Goal: Information Seeking & Learning: Compare options

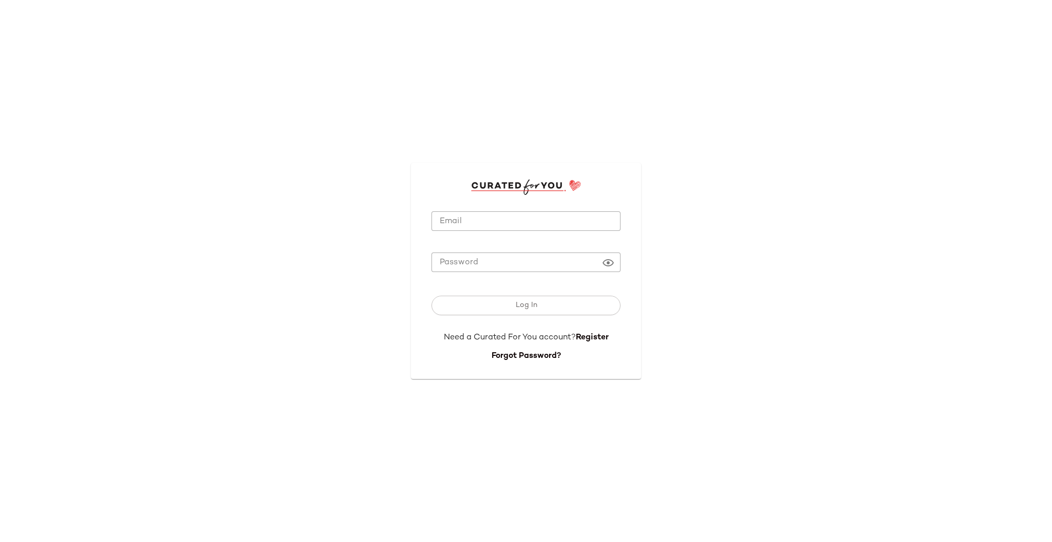
type input "**********"
click at [525, 235] on div at bounding box center [526, 238] width 189 height 7
click at [525, 224] on input "**********" at bounding box center [526, 221] width 189 height 20
click at [520, 283] on button "Log In" at bounding box center [526, 305] width 189 height 20
click at [525, 283] on div "Log In" at bounding box center [526, 305] width 189 height 20
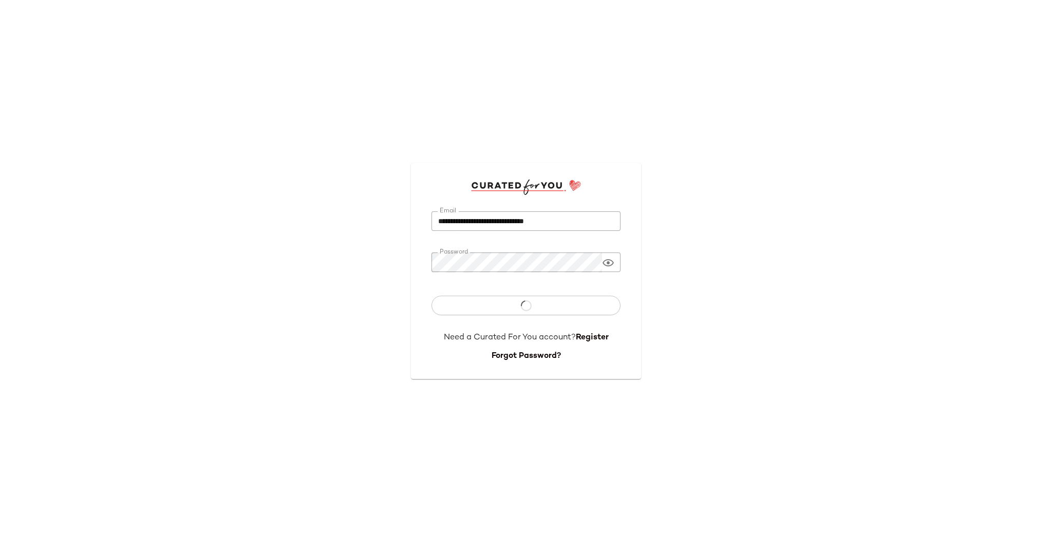
click at [525, 283] on div "Log In" at bounding box center [526, 305] width 189 height 20
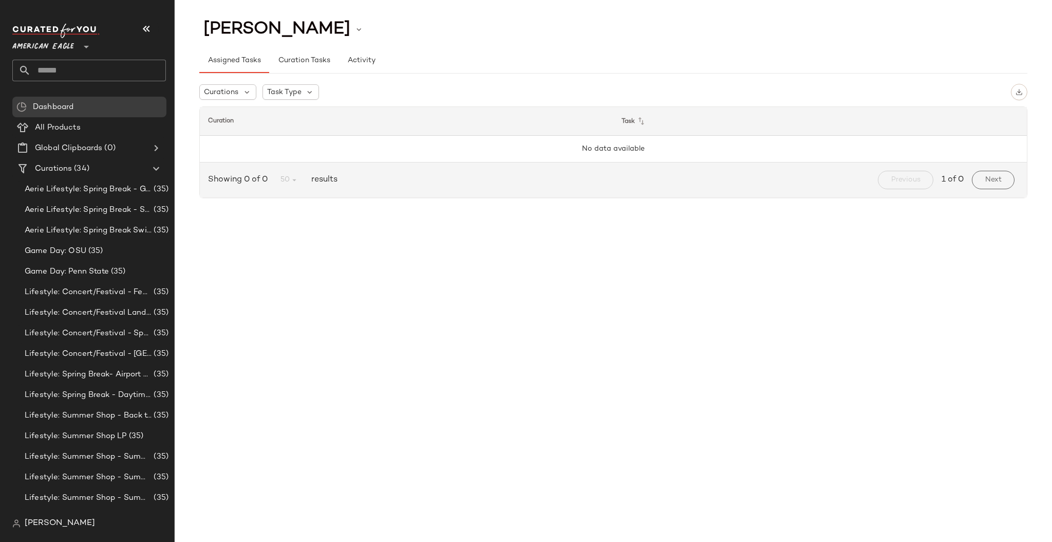
click at [73, 46] on span "American Eagle" at bounding box center [43, 44] width 62 height 18
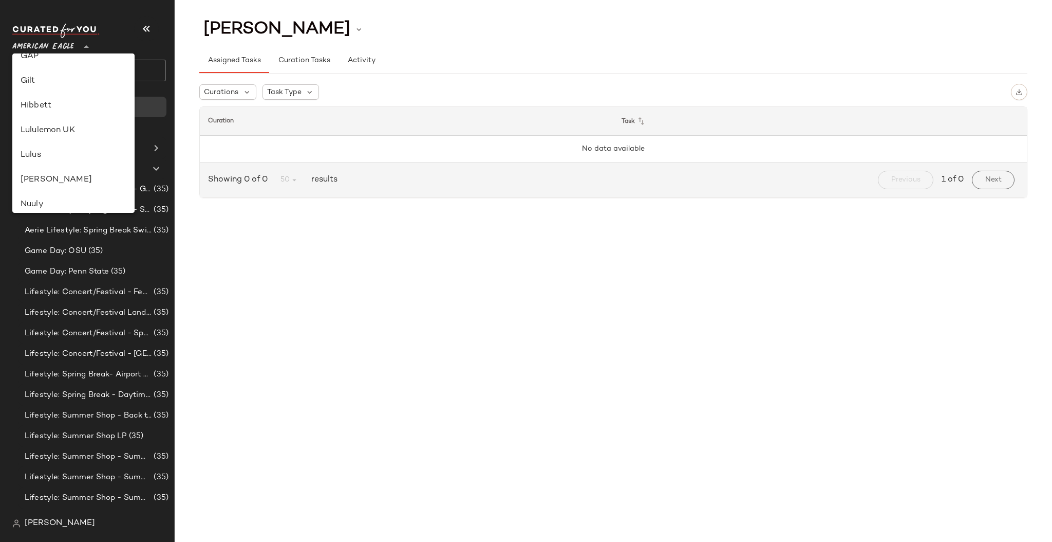
scroll to position [249, 0]
click at [70, 139] on div "Lululemon UK" at bounding box center [74, 142] width 106 height 12
type input "**"
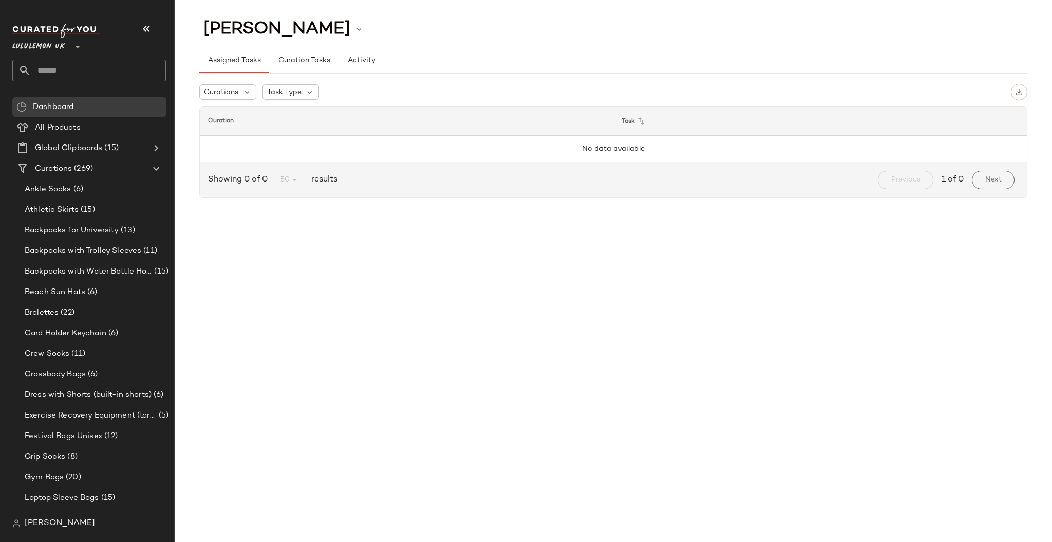
click at [63, 72] on input "text" at bounding box center [98, 71] width 135 height 22
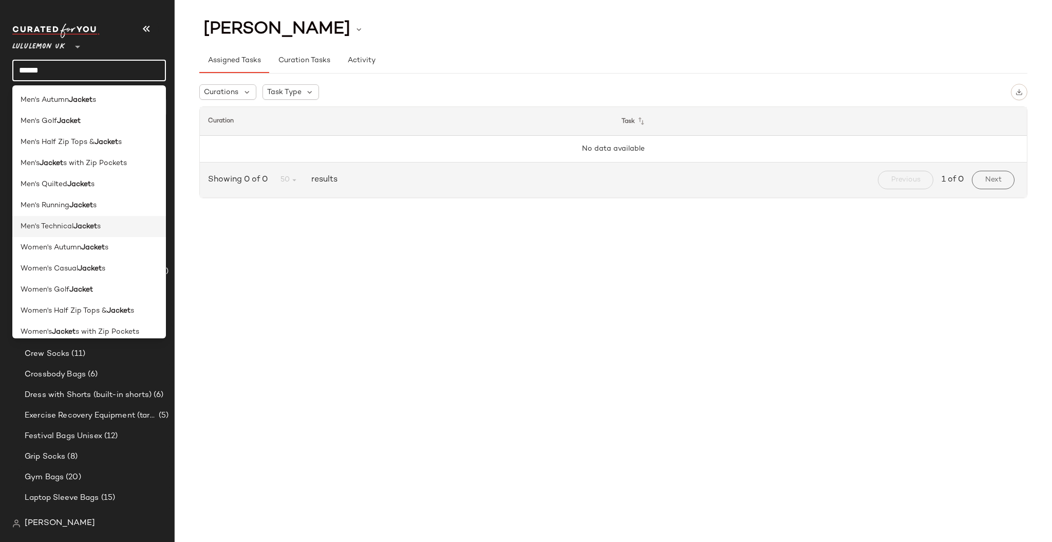
type input "******"
click at [84, 232] on b "Jacket" at bounding box center [85, 226] width 24 height 11
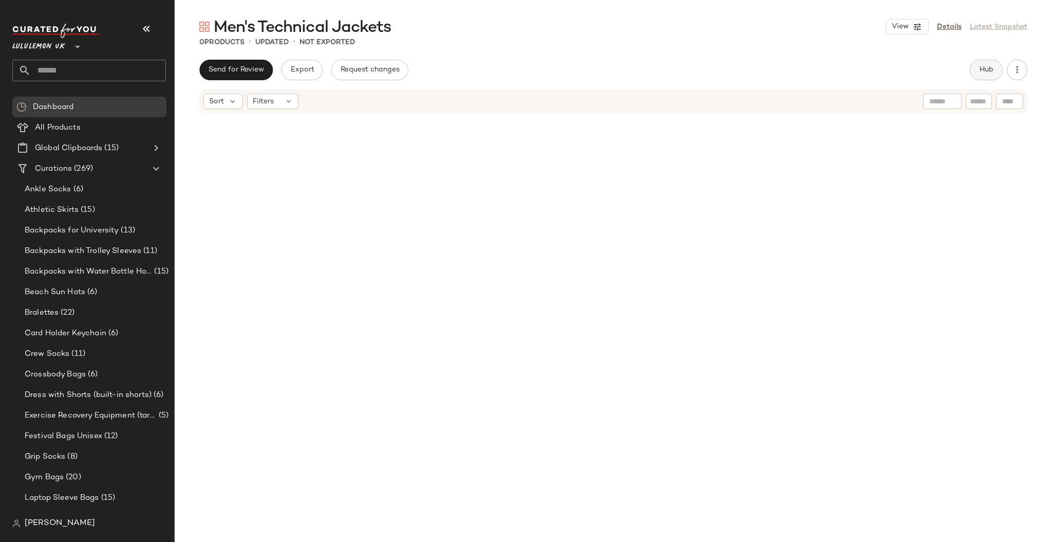
click at [525, 70] on button "Hub" at bounding box center [986, 70] width 33 height 21
click at [144, 31] on icon "button" at bounding box center [146, 29] width 12 height 12
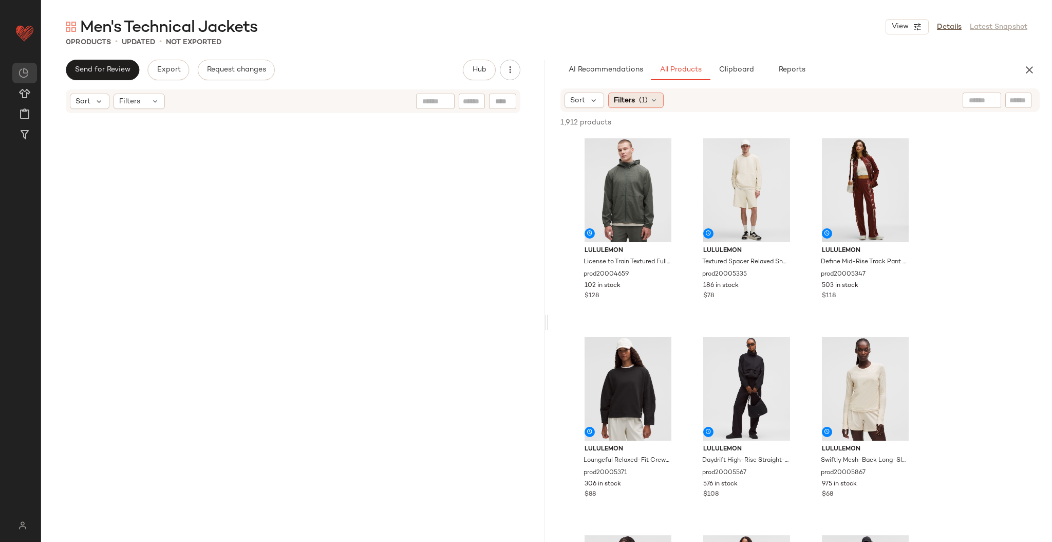
click at [525, 101] on icon at bounding box center [654, 100] width 8 height 8
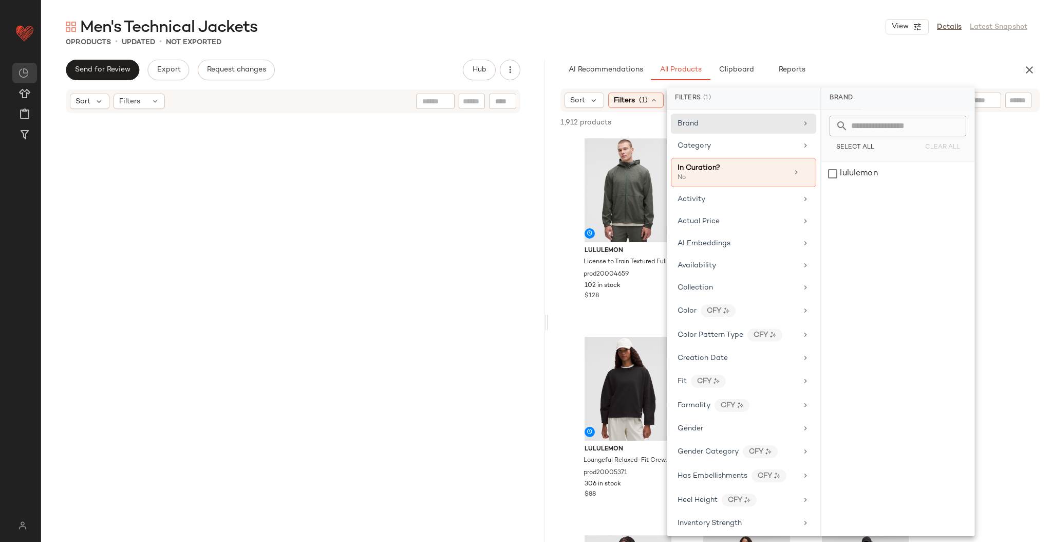
click at [525, 283] on div "Brand Category In Curation? No Activity Actual Price AI Embeddings Availability…" at bounding box center [744, 322] width 154 height 426
click at [525, 283] on div "Gender" at bounding box center [738, 428] width 120 height 11
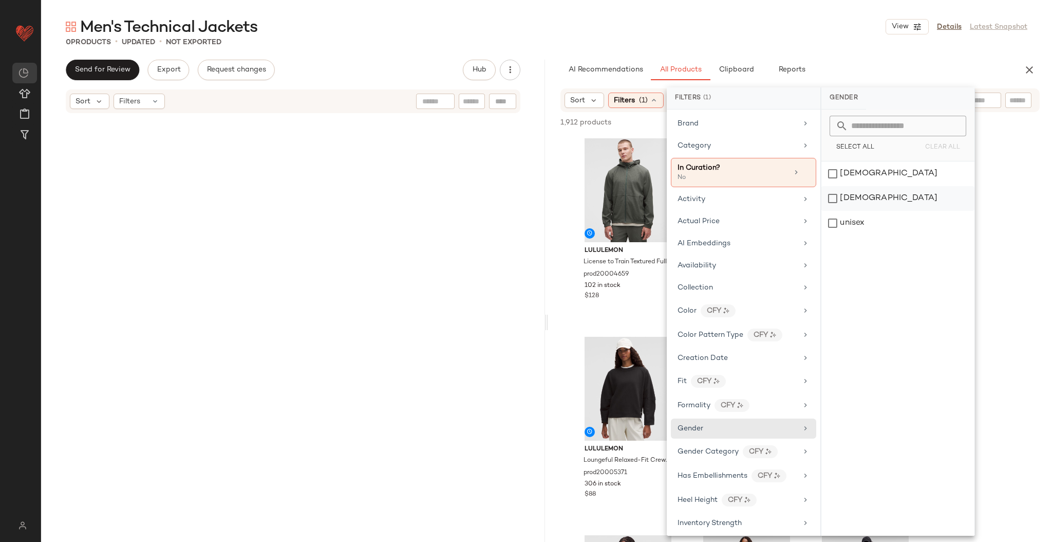
click at [525, 211] on div "[DEMOGRAPHIC_DATA]" at bounding box center [898, 223] width 153 height 25
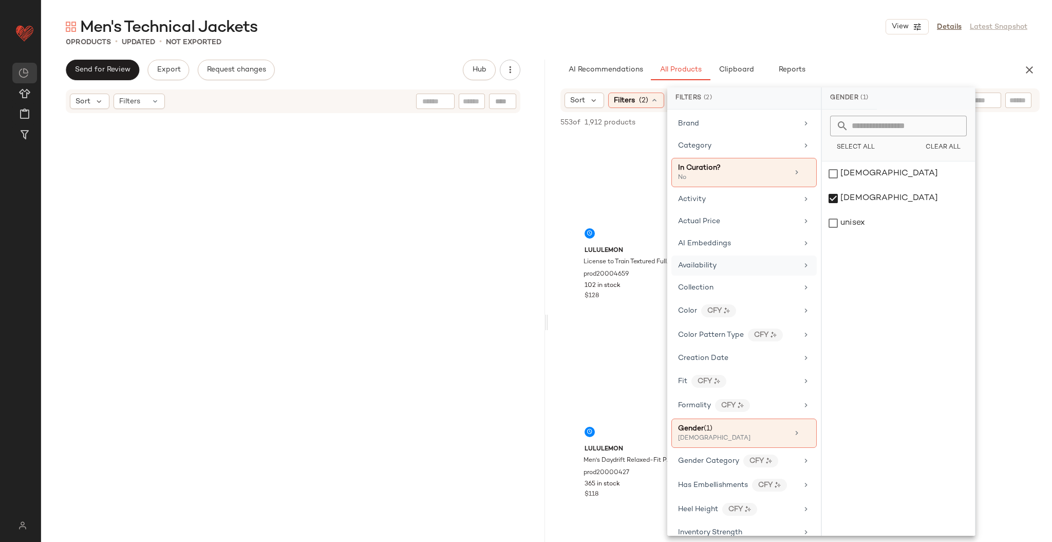
click at [525, 264] on div "Availability" at bounding box center [738, 265] width 120 height 11
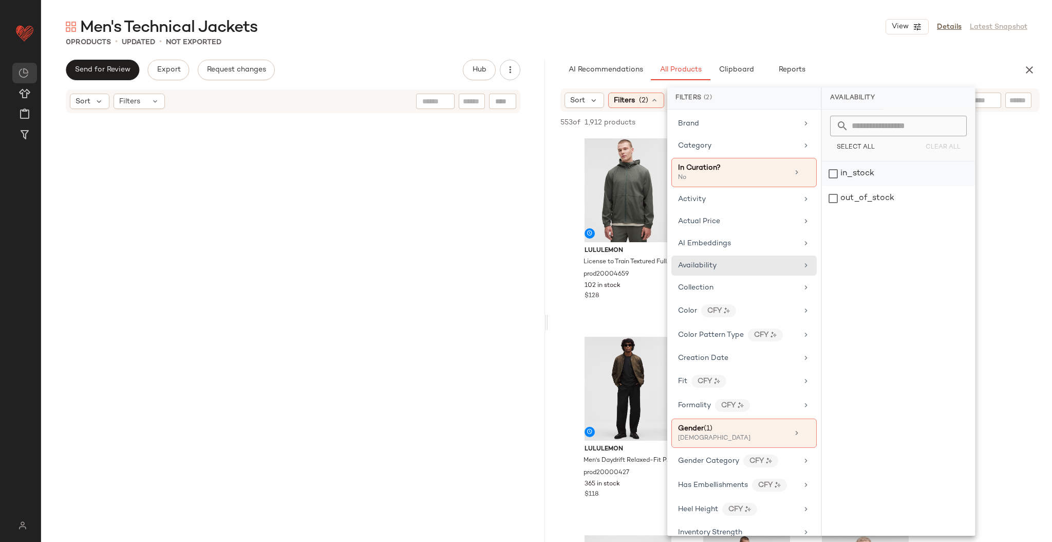
click at [525, 186] on div "in_stock" at bounding box center [898, 198] width 153 height 25
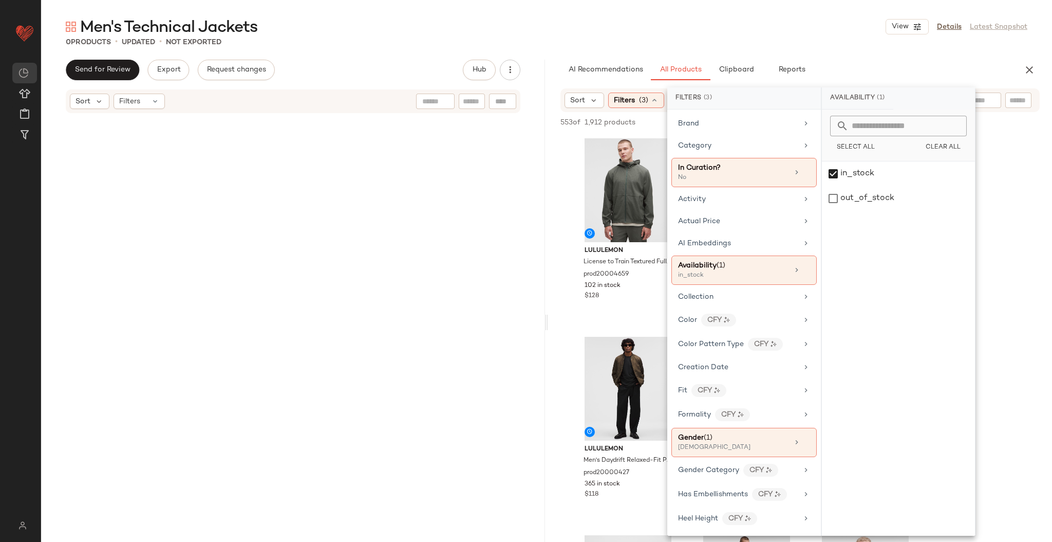
click at [525, 69] on div "AI Recommendations All Products Clipboard Reports" at bounding box center [784, 70] width 447 height 21
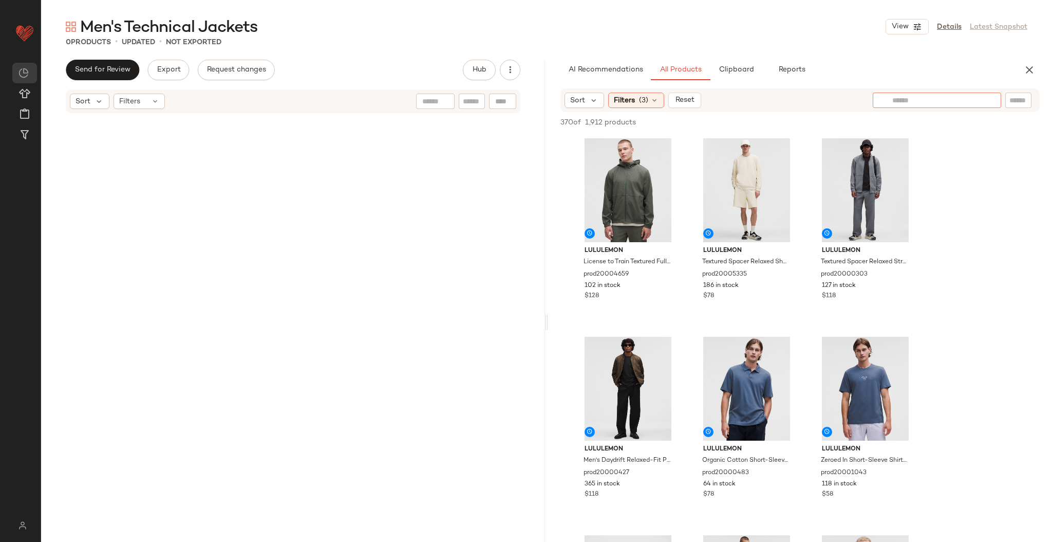
click at [525, 102] on input "text" at bounding box center [936, 100] width 89 height 11
type input "**********"
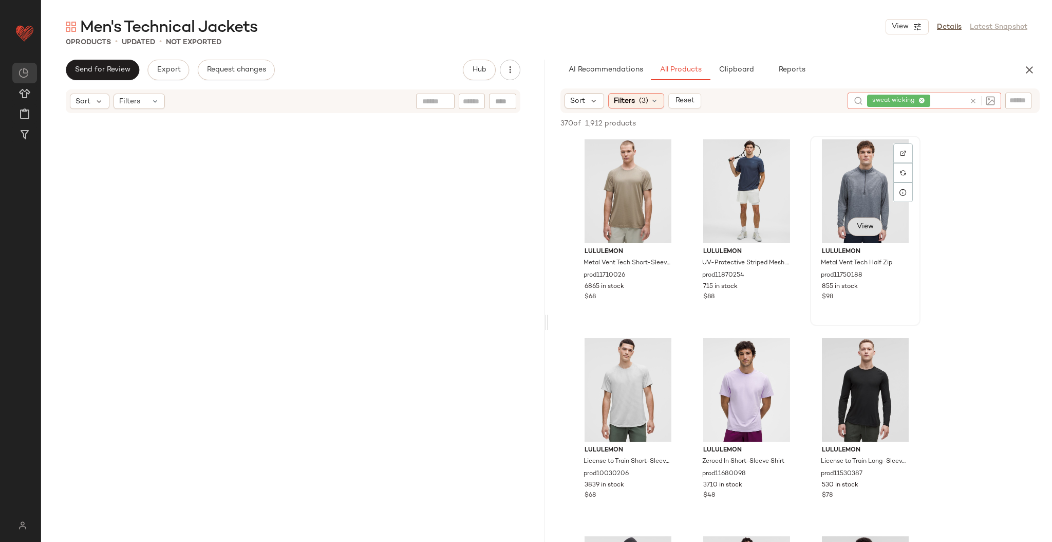
click at [525, 226] on button "View" at bounding box center [865, 226] width 35 height 18
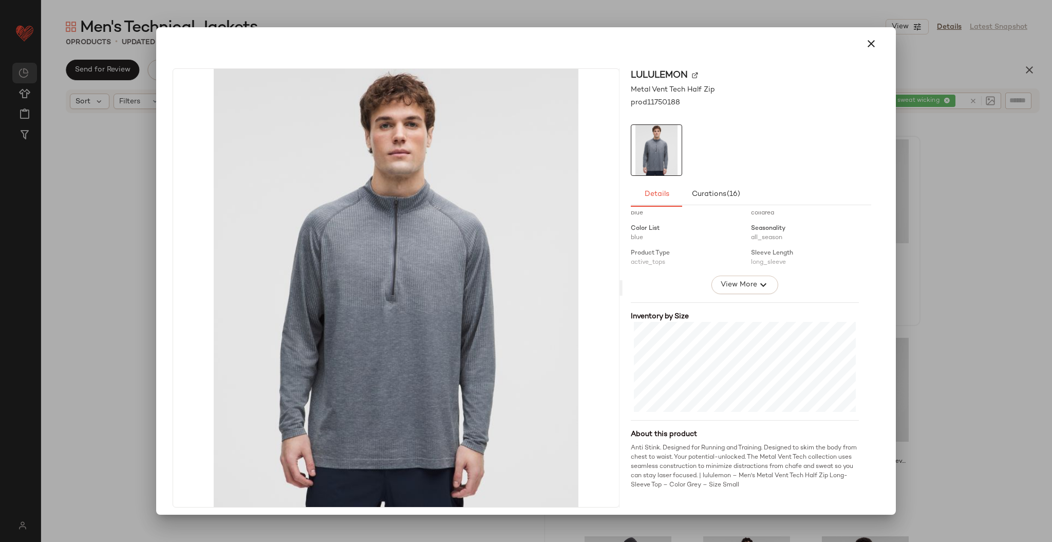
scroll to position [5, 0]
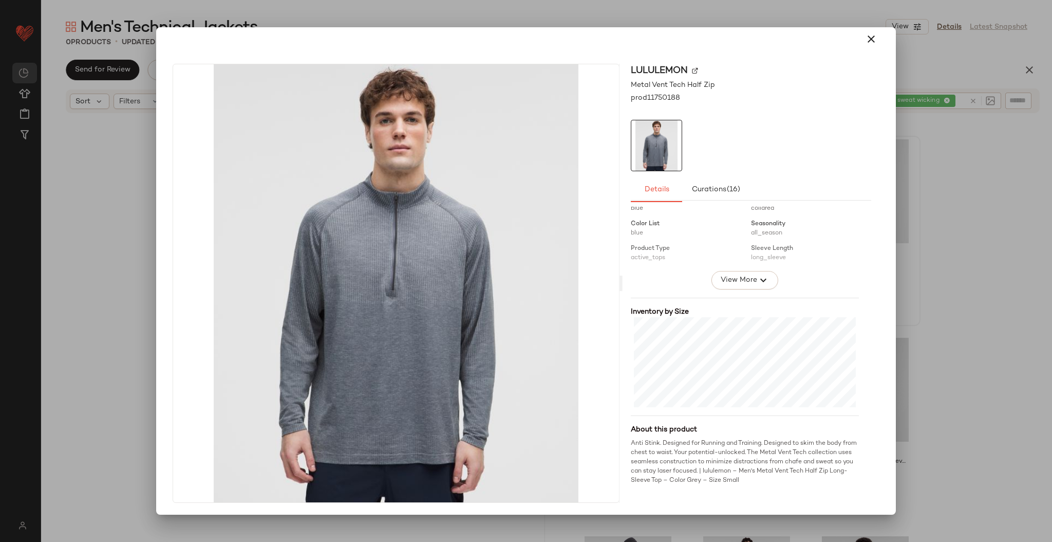
click at [525, 246] on div at bounding box center [526, 271] width 1052 height 542
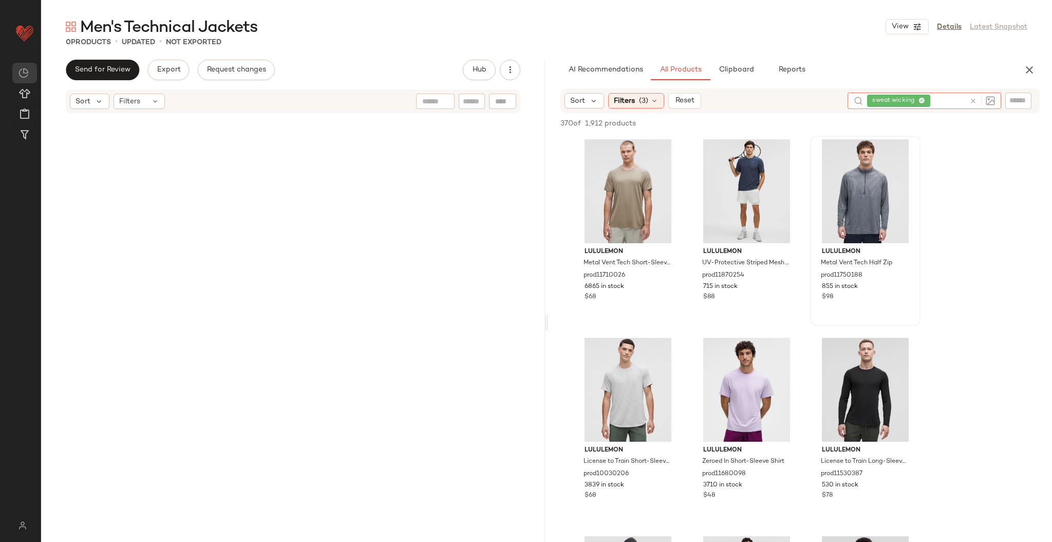
click at [525, 104] on icon at bounding box center [974, 101] width 8 height 8
click at [525, 104] on input "Filter" at bounding box center [983, 100] width 87 height 11
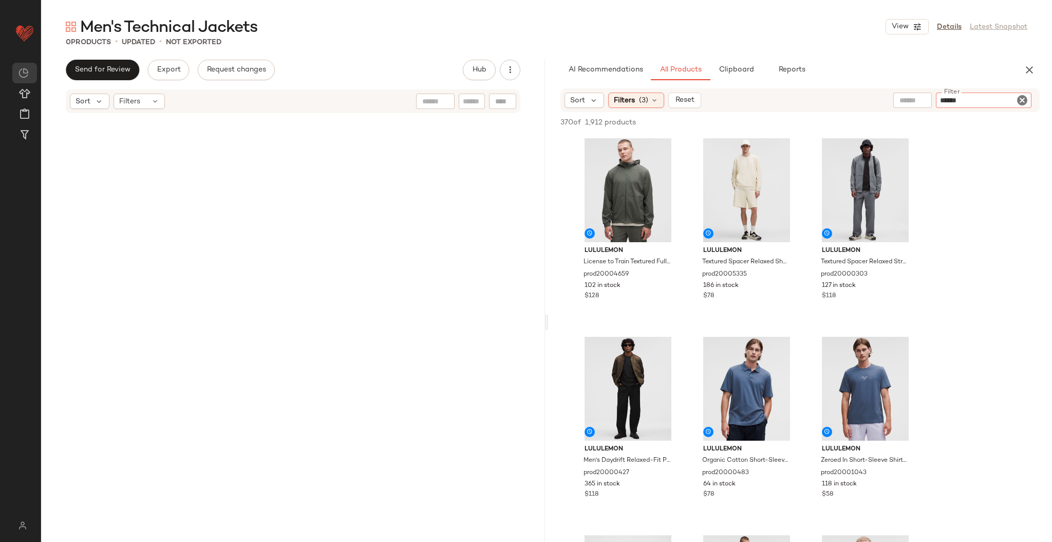
type input "*******"
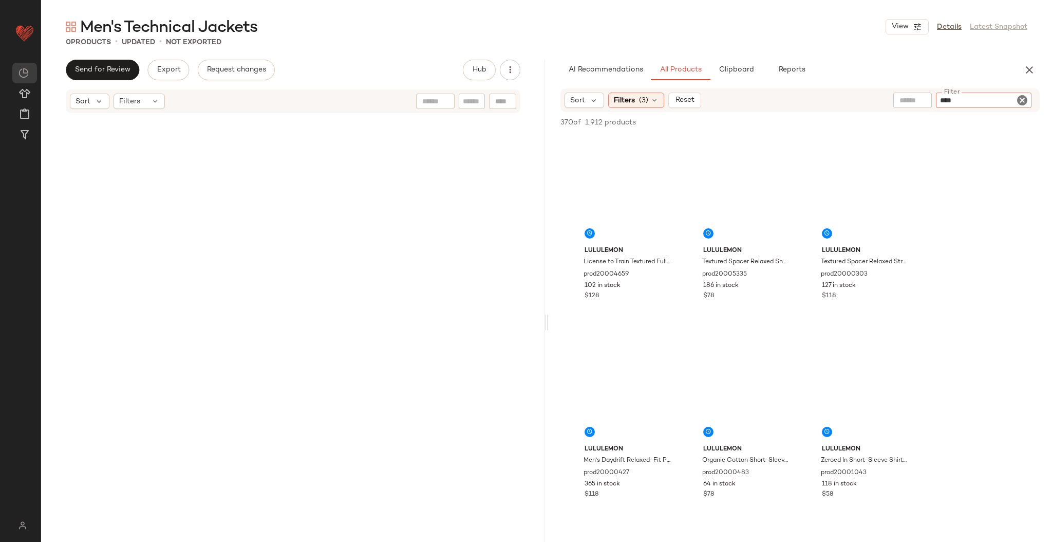
type input "*****"
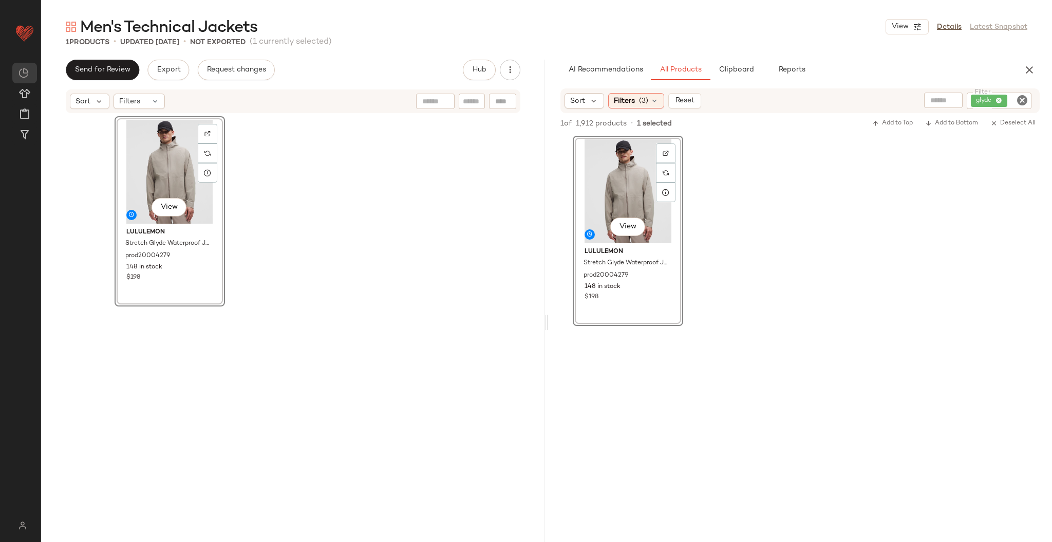
click at [525, 184] on div "View lululemon Stretch Glyde Waterproof Jacket prod20004279 148 in stock $198" at bounding box center [800, 231] width 504 height 190
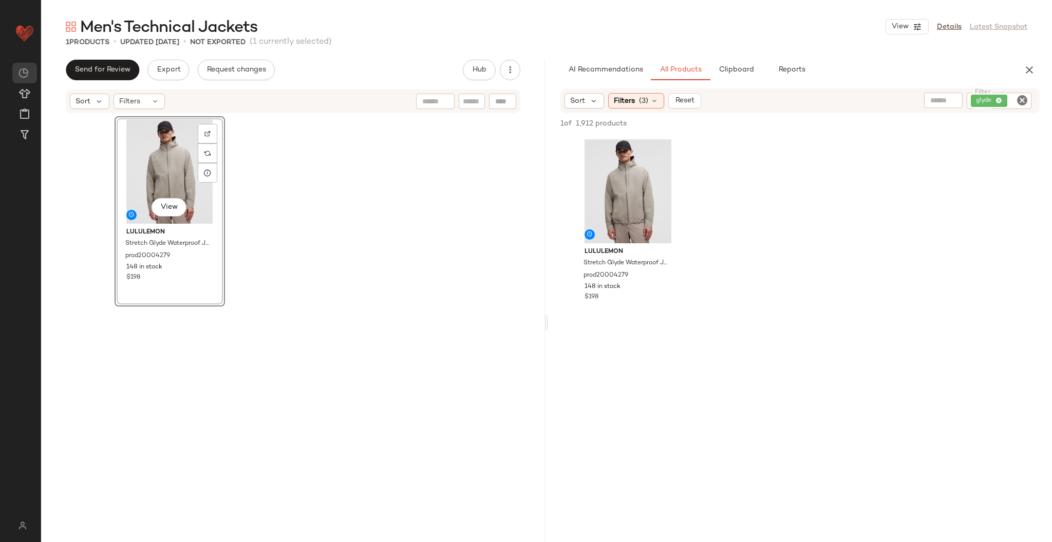
click at [525, 103] on icon "Clear Filter" at bounding box center [1022, 100] width 12 height 12
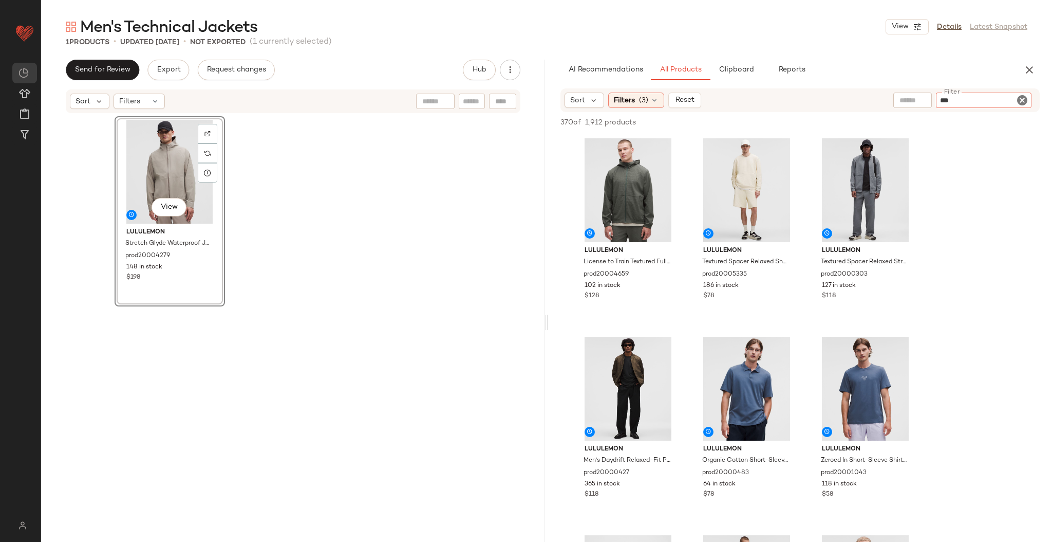
type input "****"
click at [525, 228] on span "View" at bounding box center [627, 225] width 17 height 8
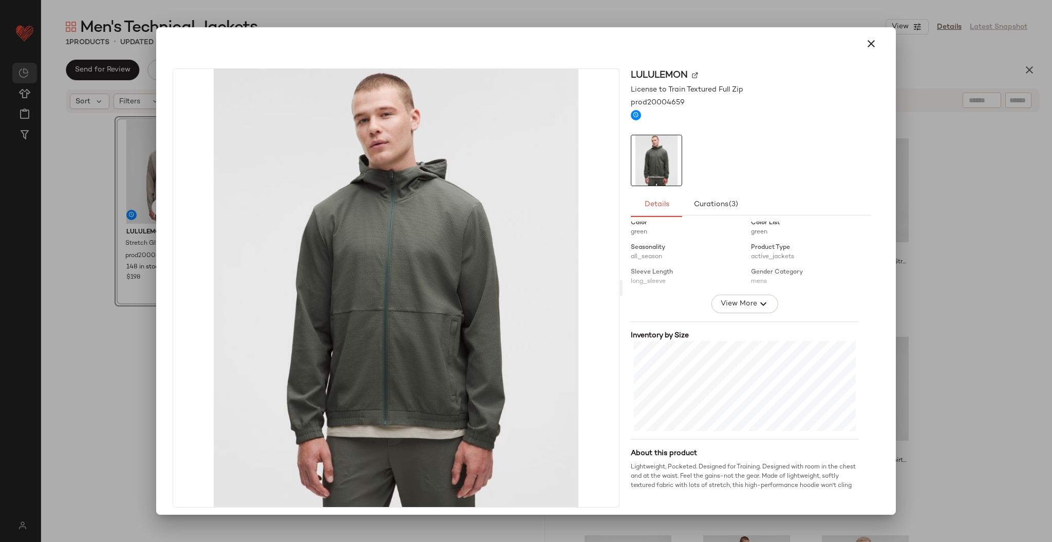
scroll to position [157, 0]
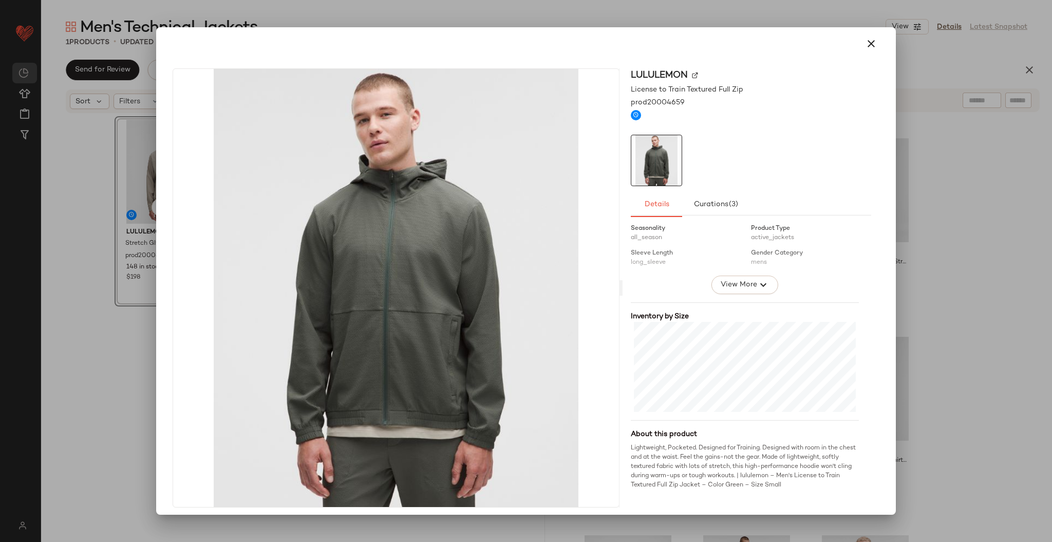
click at [525, 283] on div at bounding box center [526, 271] width 1052 height 542
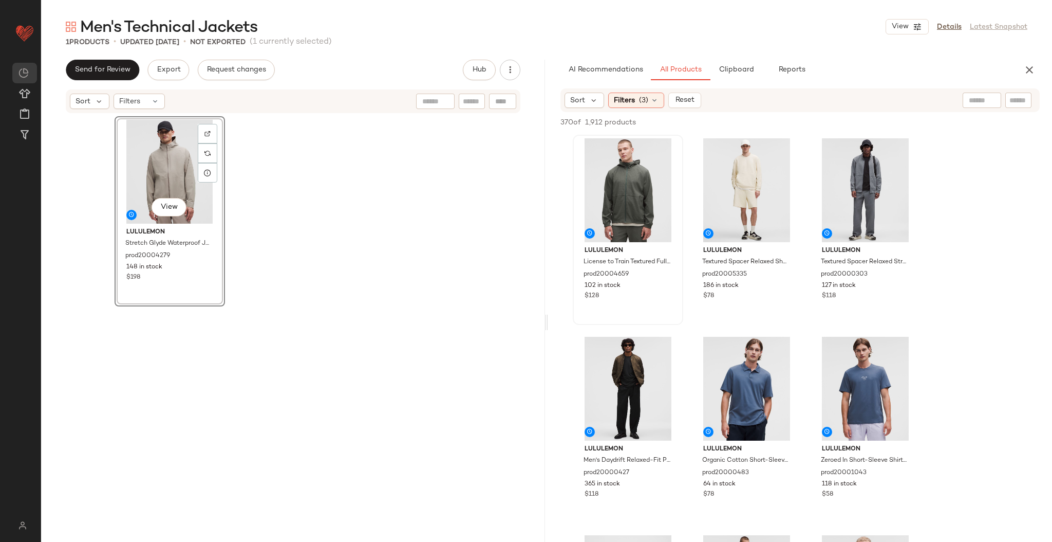
click at [525, 101] on div at bounding box center [982, 99] width 39 height 15
type input "*"
type input "**********"
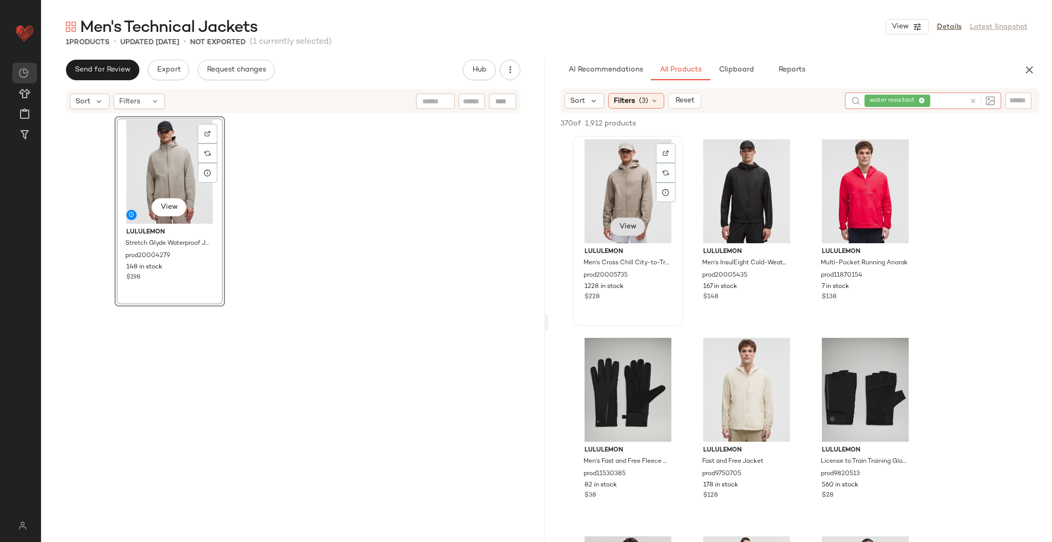
click at [525, 227] on span "View" at bounding box center [627, 226] width 17 height 8
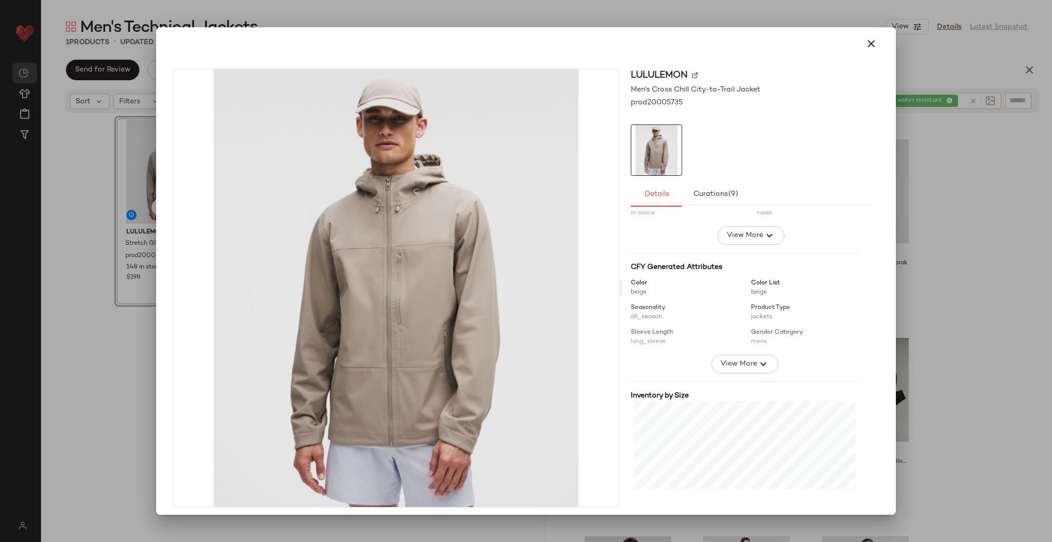
scroll to position [156, 0]
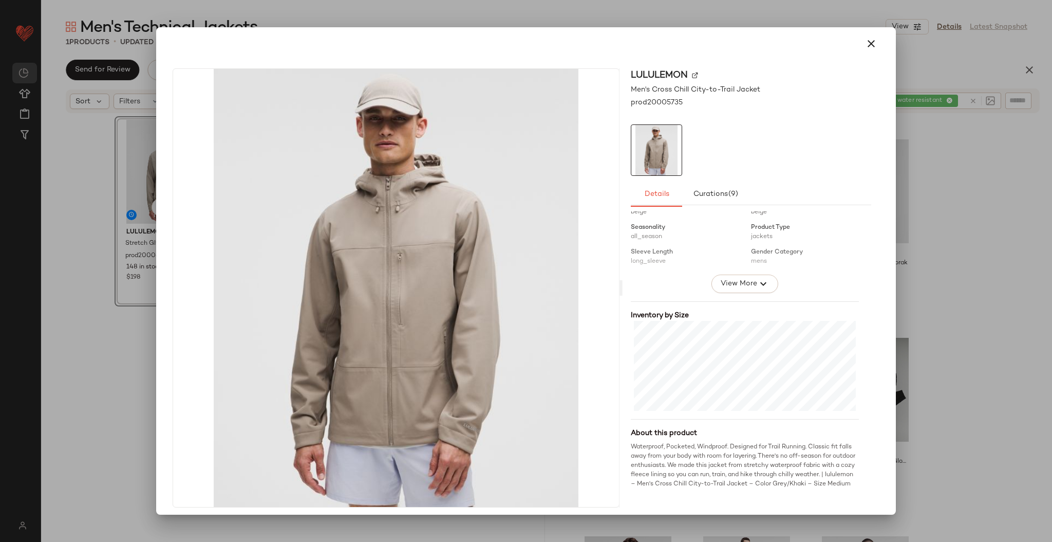
click at [525, 248] on div at bounding box center [526, 271] width 1052 height 542
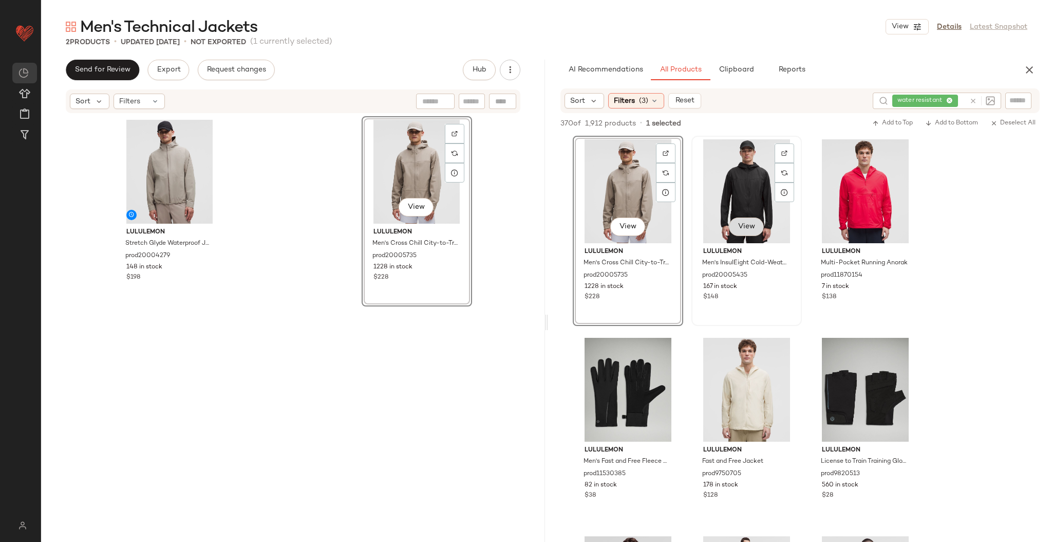
click at [525, 222] on span "View" at bounding box center [746, 226] width 17 height 8
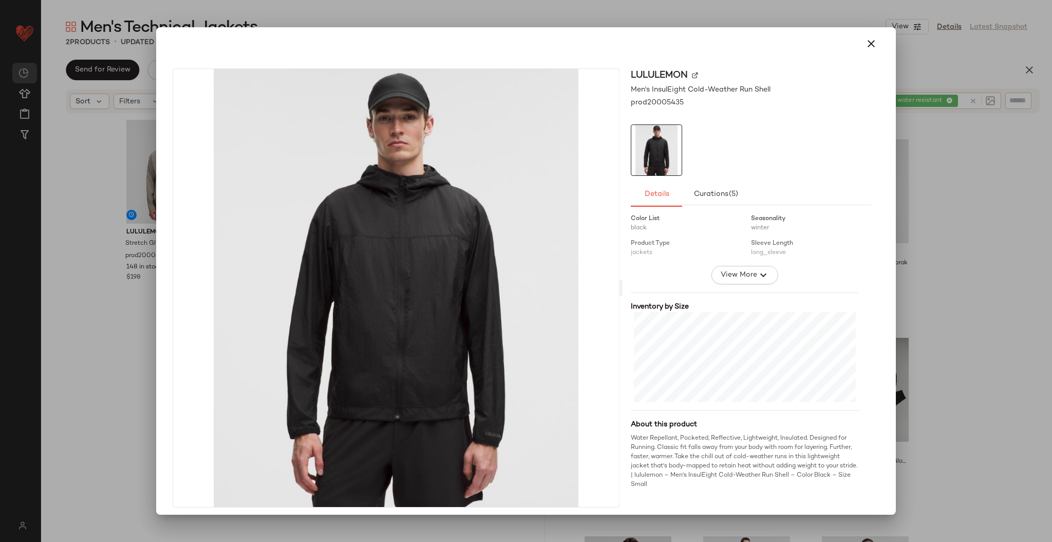
click at [525, 197] on div at bounding box center [526, 271] width 1052 height 542
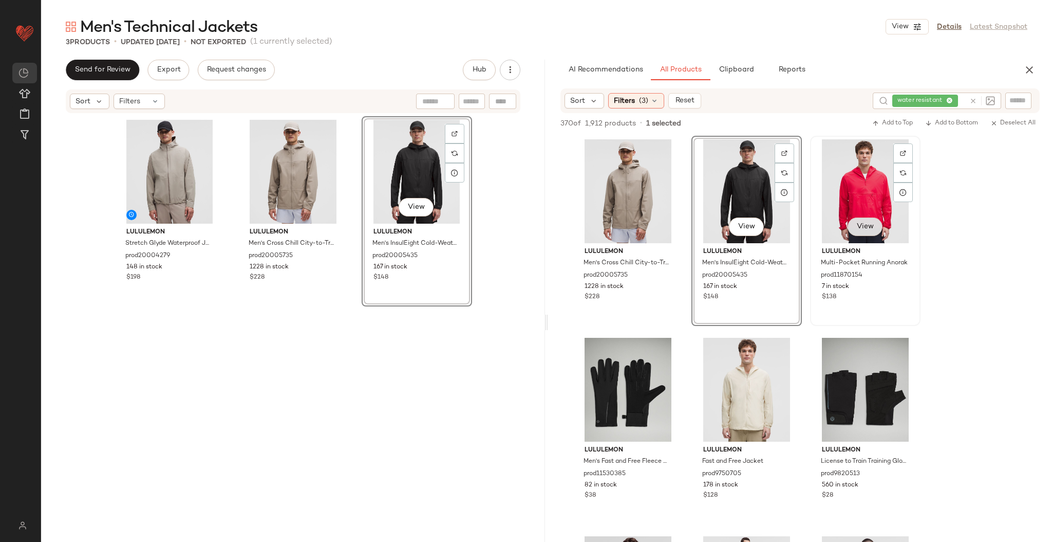
click at [525, 235] on button "View" at bounding box center [865, 226] width 35 height 18
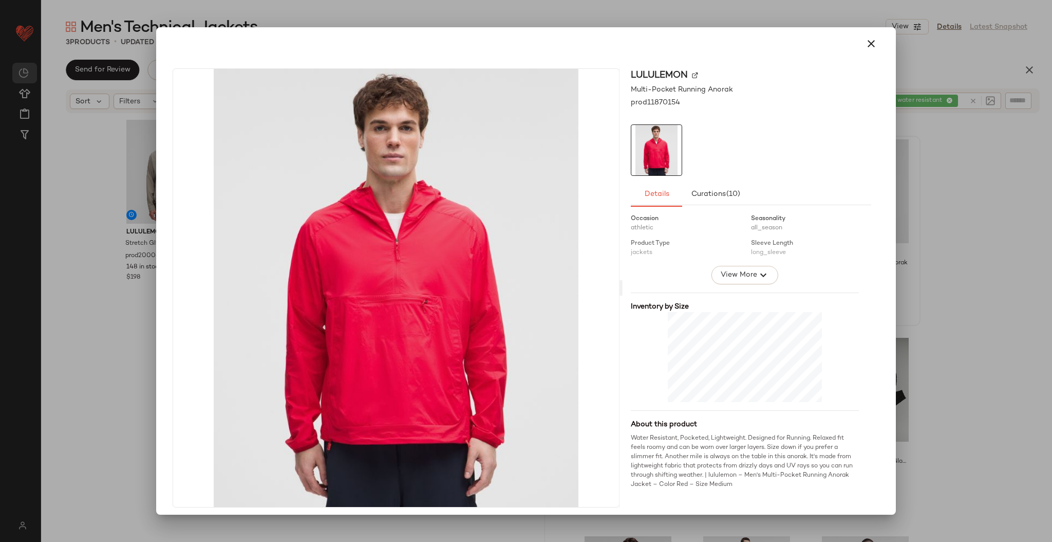
click at [525, 254] on div at bounding box center [526, 271] width 1052 height 542
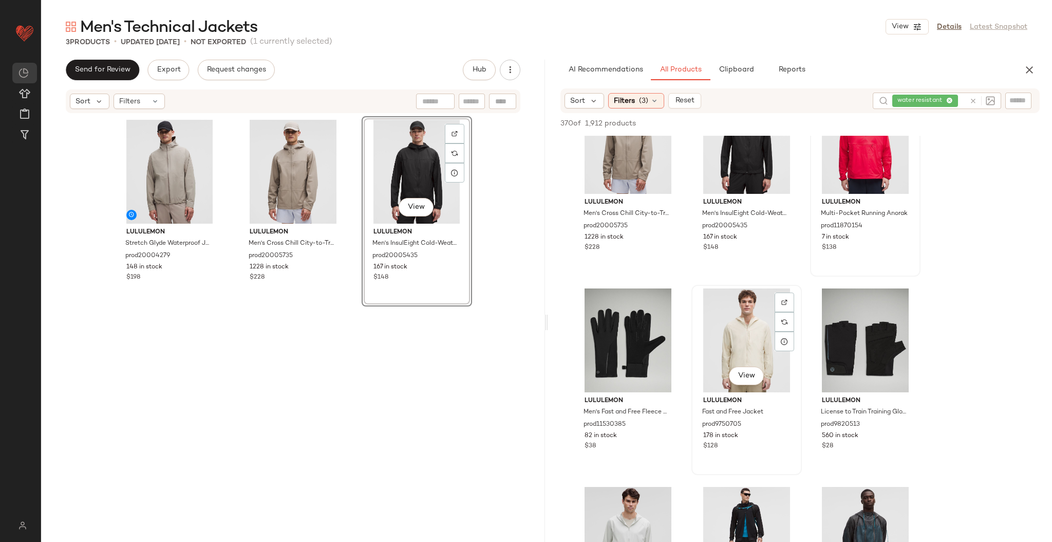
scroll to position [55, 0]
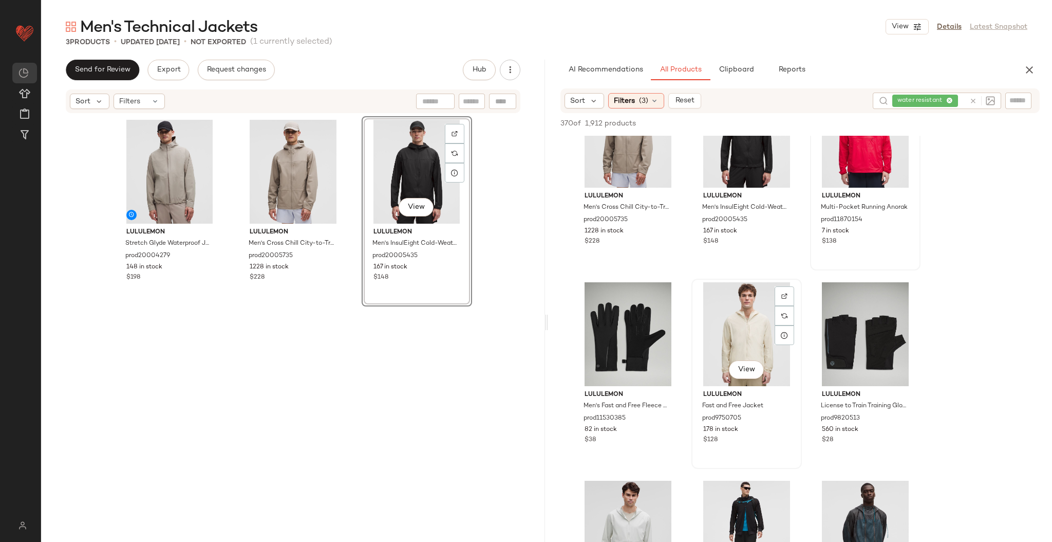
click at [525, 283] on div "View" at bounding box center [746, 370] width 35 height 21
click at [525, 283] on span "View" at bounding box center [746, 369] width 17 height 8
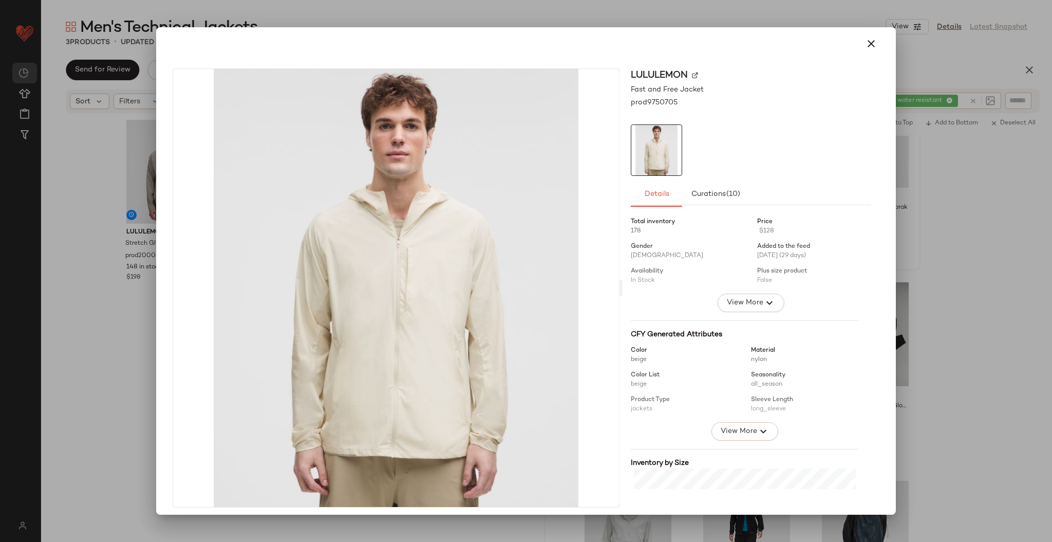
scroll to position [146, 0]
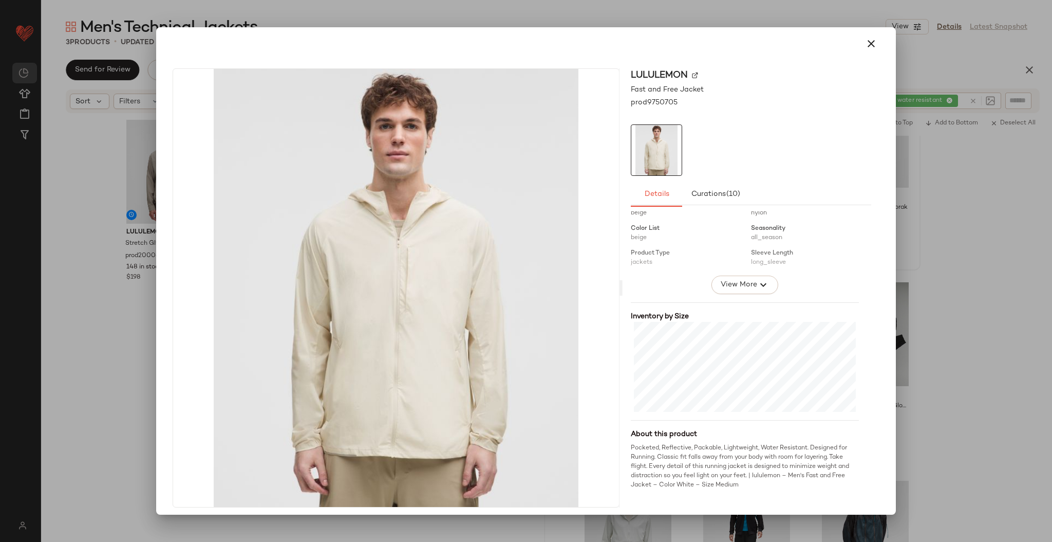
click at [525, 283] on div at bounding box center [526, 271] width 1052 height 542
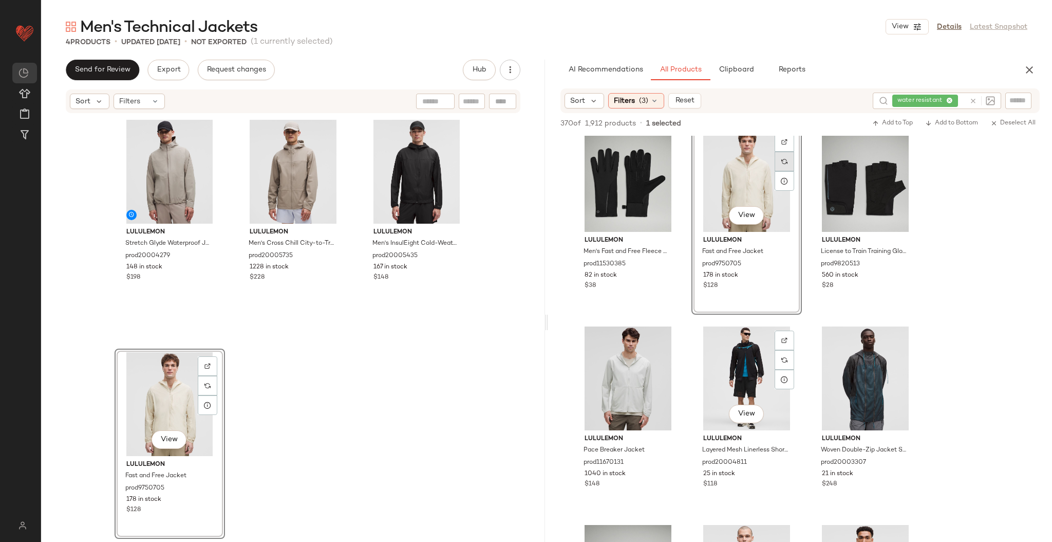
scroll to position [252, 0]
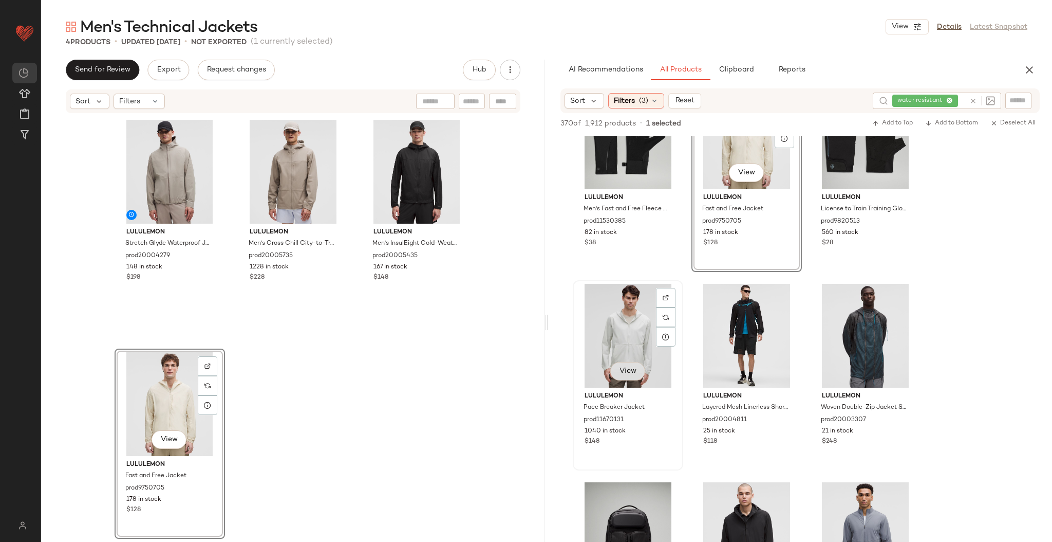
click at [525, 283] on button "View" at bounding box center [627, 371] width 35 height 18
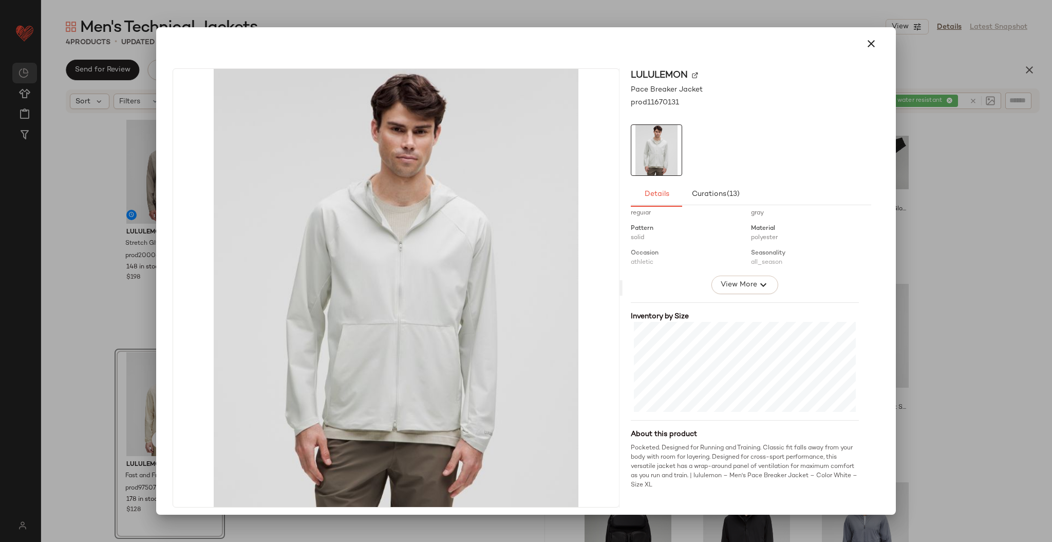
scroll to position [5, 0]
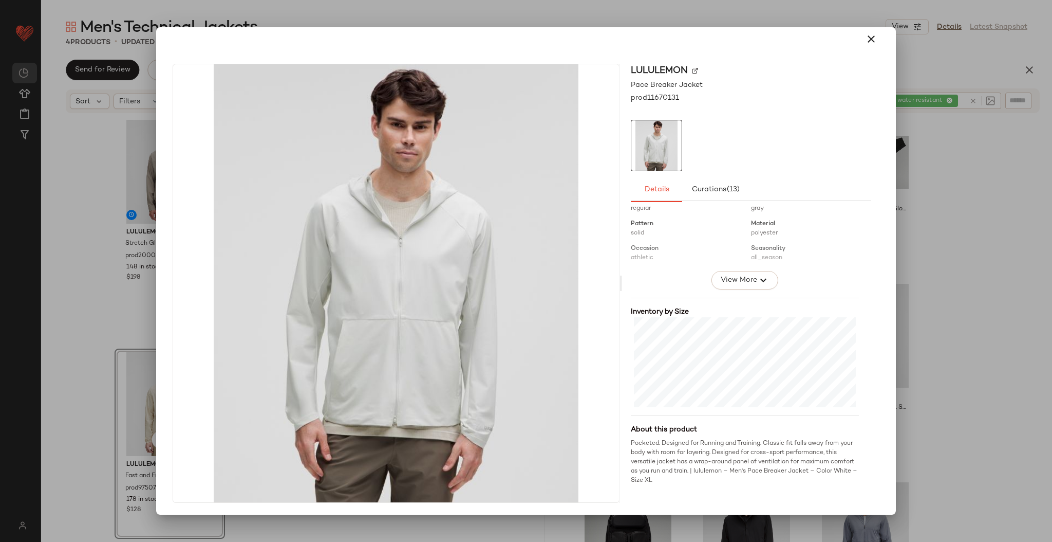
click at [525, 283] on div at bounding box center [526, 271] width 1052 height 542
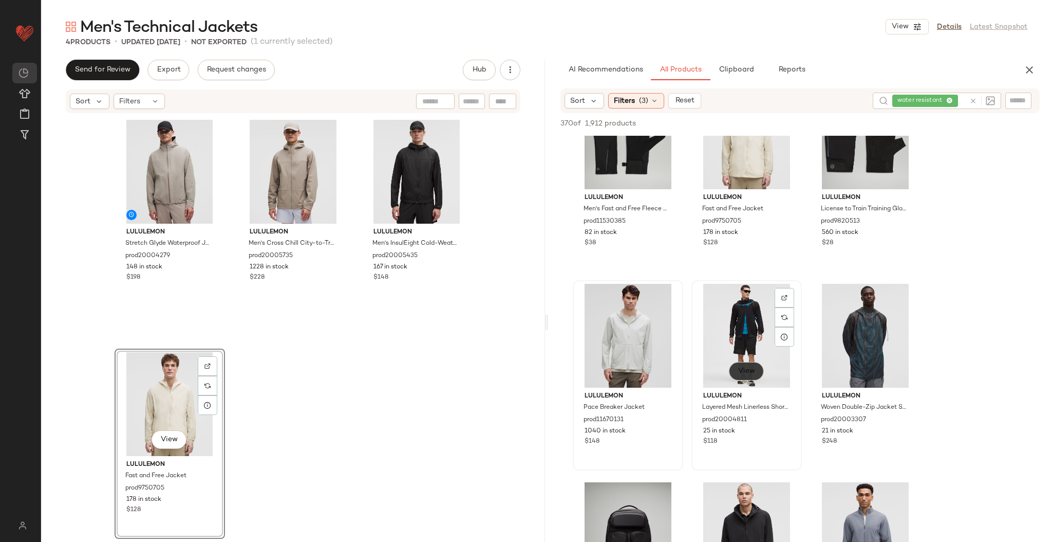
click at [525, 283] on span "View" at bounding box center [746, 371] width 17 height 8
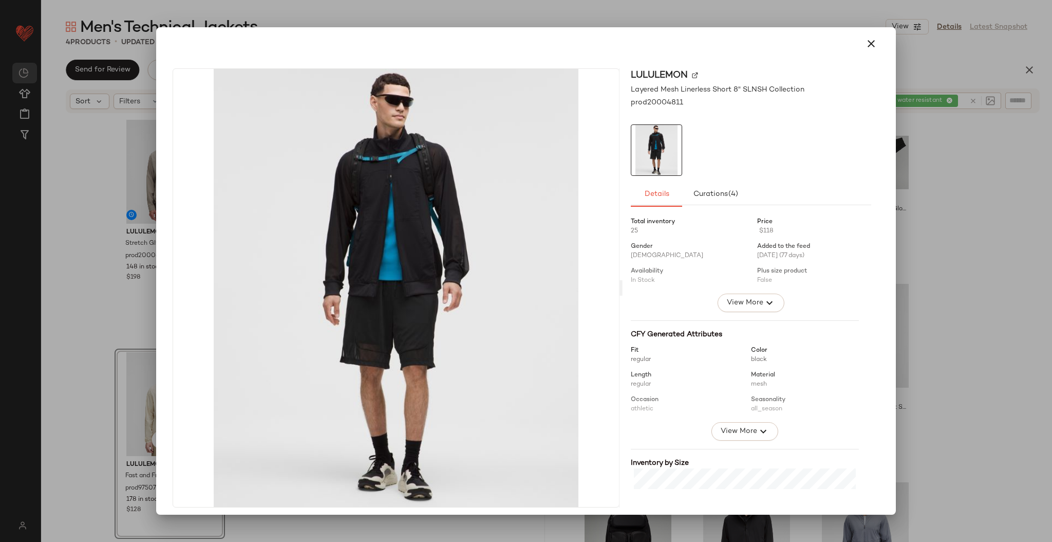
click at [525, 283] on div at bounding box center [526, 271] width 1052 height 542
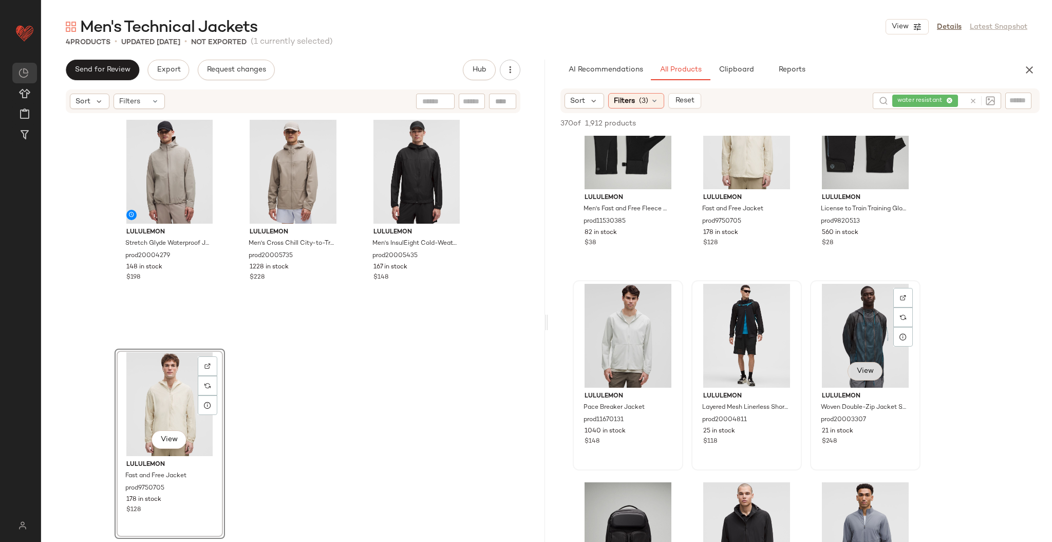
click at [525, 283] on span "View" at bounding box center [865, 371] width 17 height 8
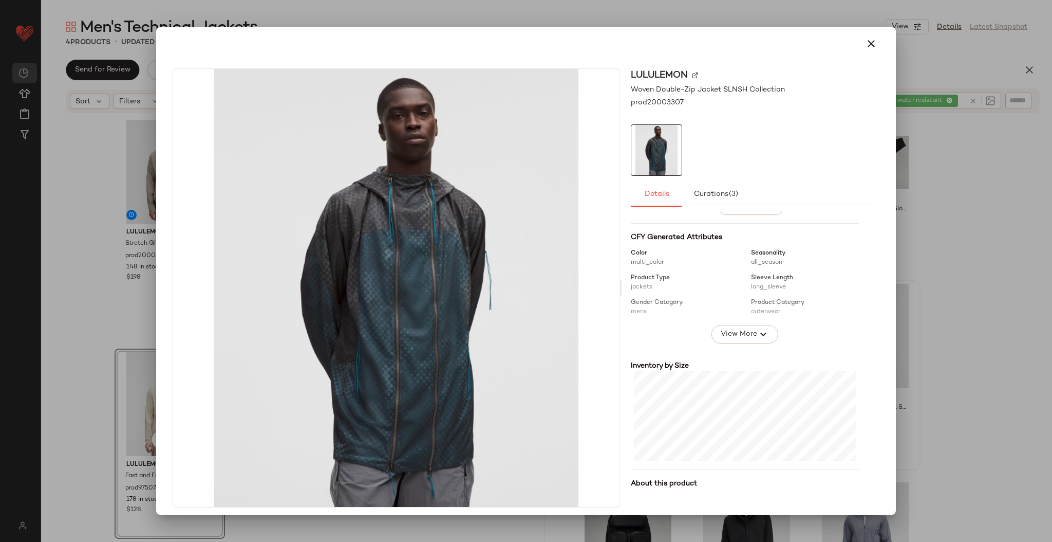
scroll to position [156, 0]
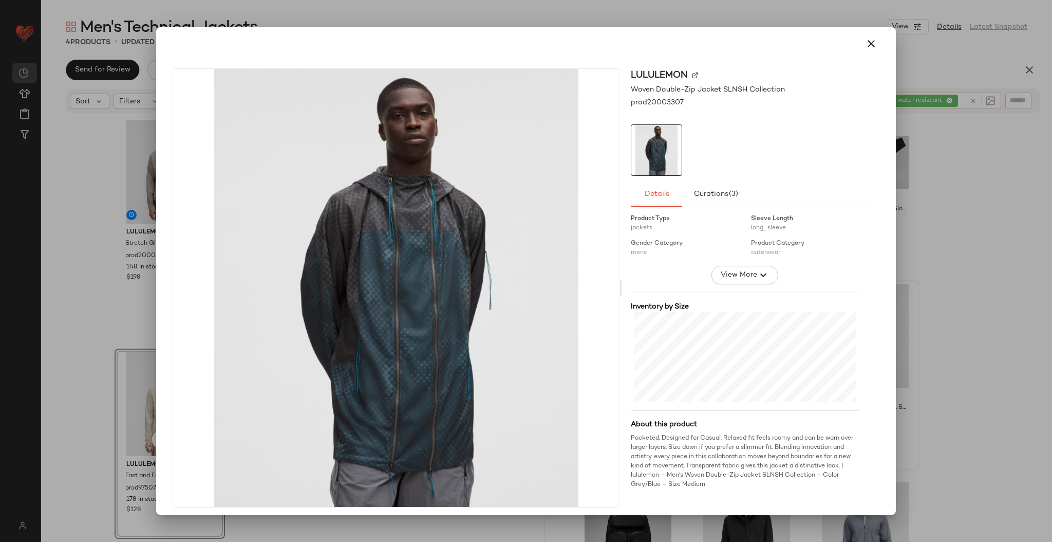
click at [525, 283] on div at bounding box center [526, 271] width 1052 height 542
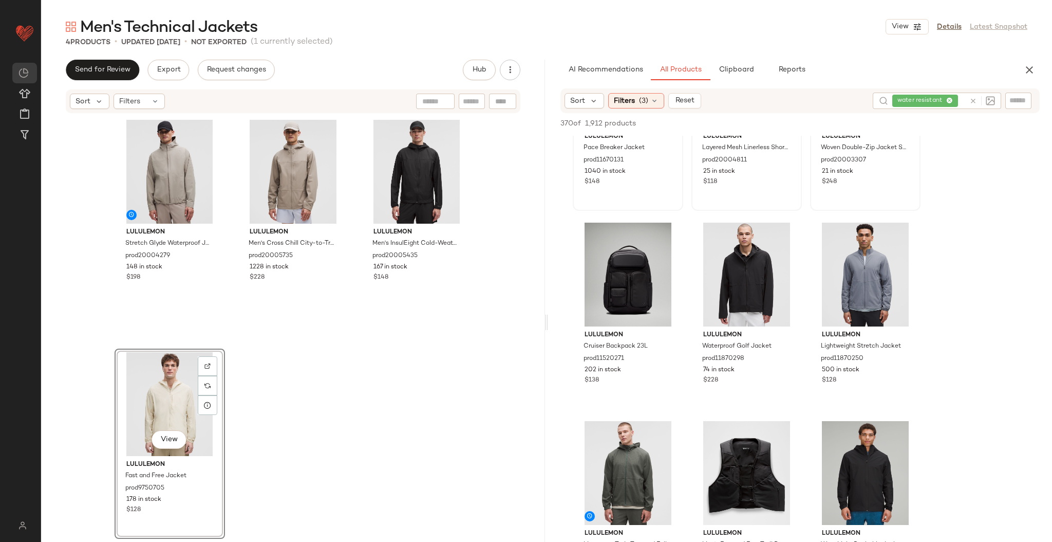
scroll to position [522, 0]
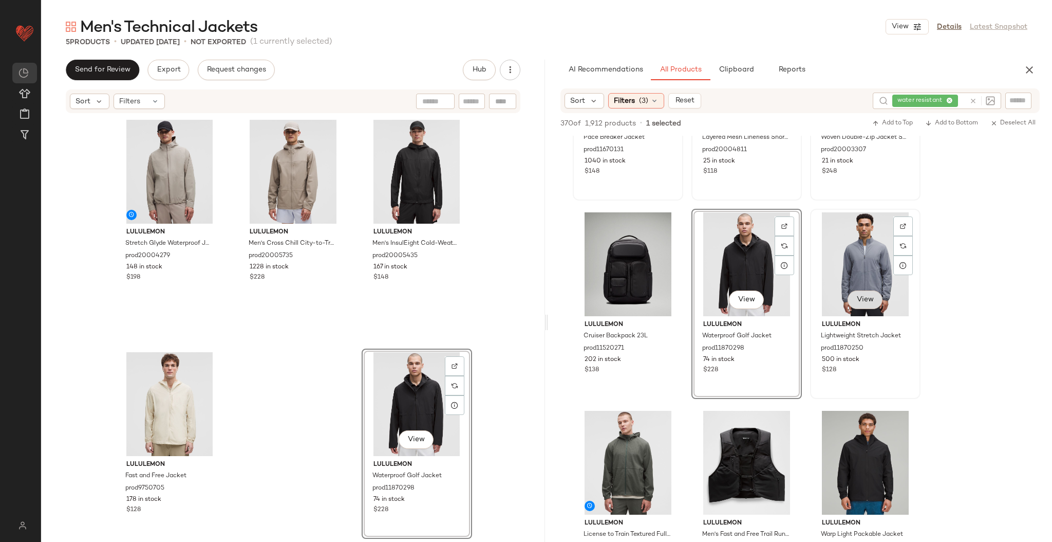
click at [525, 283] on span "View" at bounding box center [865, 299] width 17 height 8
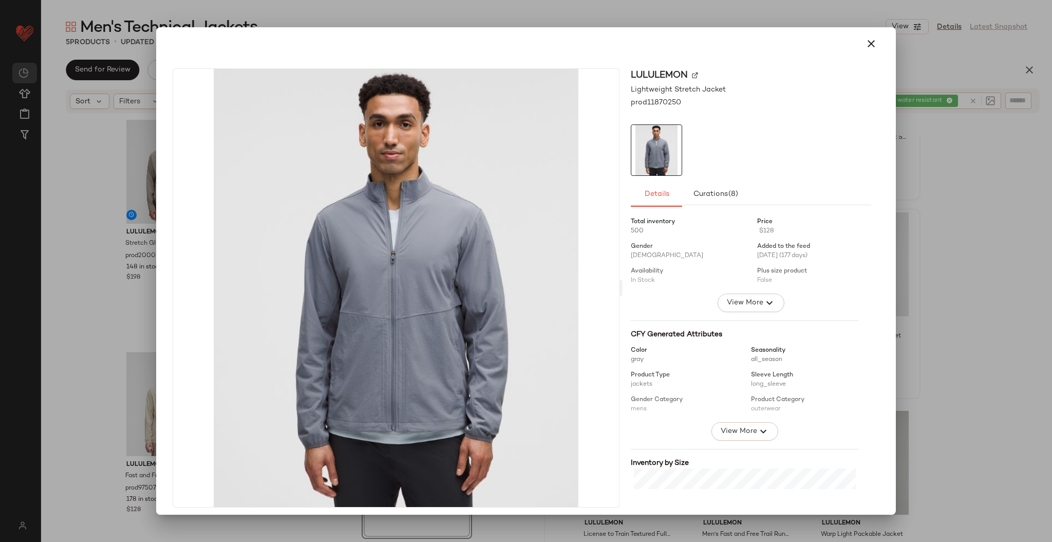
scroll to position [138, 0]
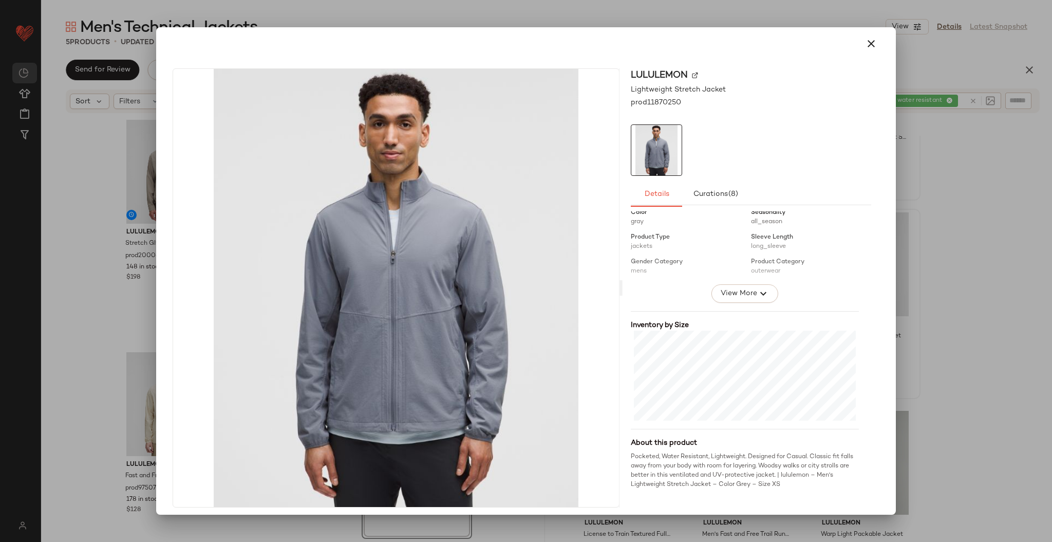
click at [525, 283] on div at bounding box center [526, 271] width 1052 height 542
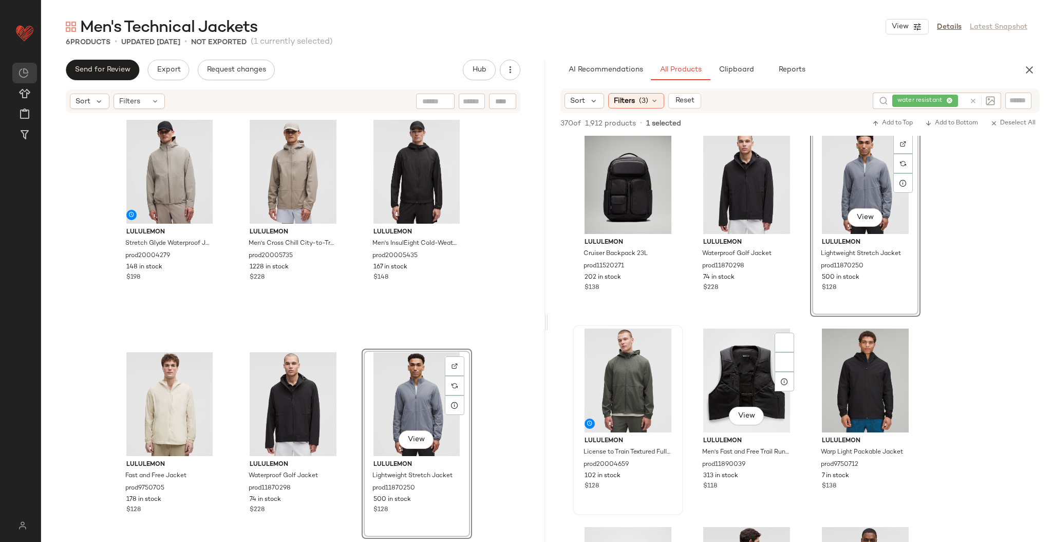
scroll to position [629, 0]
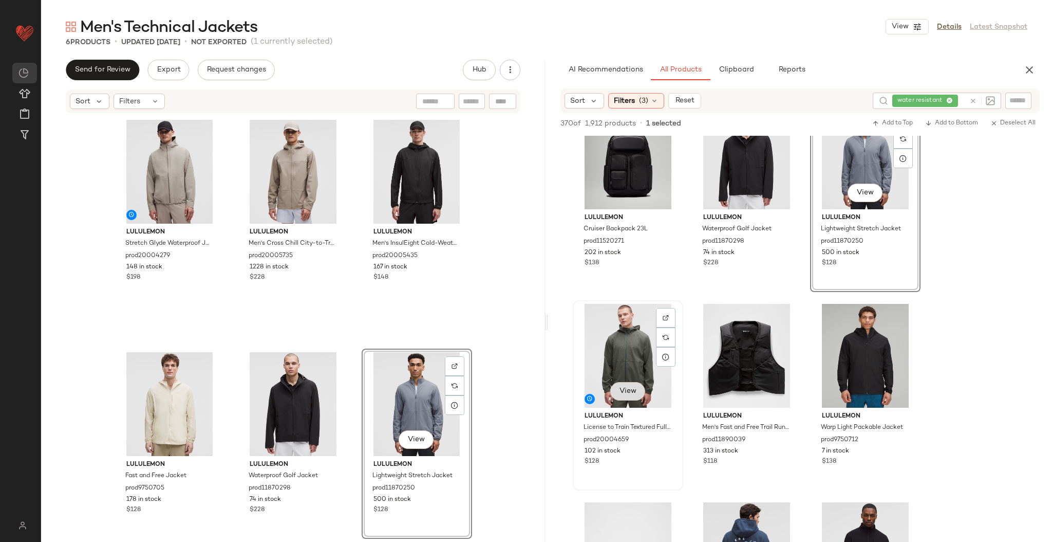
click at [525, 283] on span "View" at bounding box center [627, 391] width 17 height 8
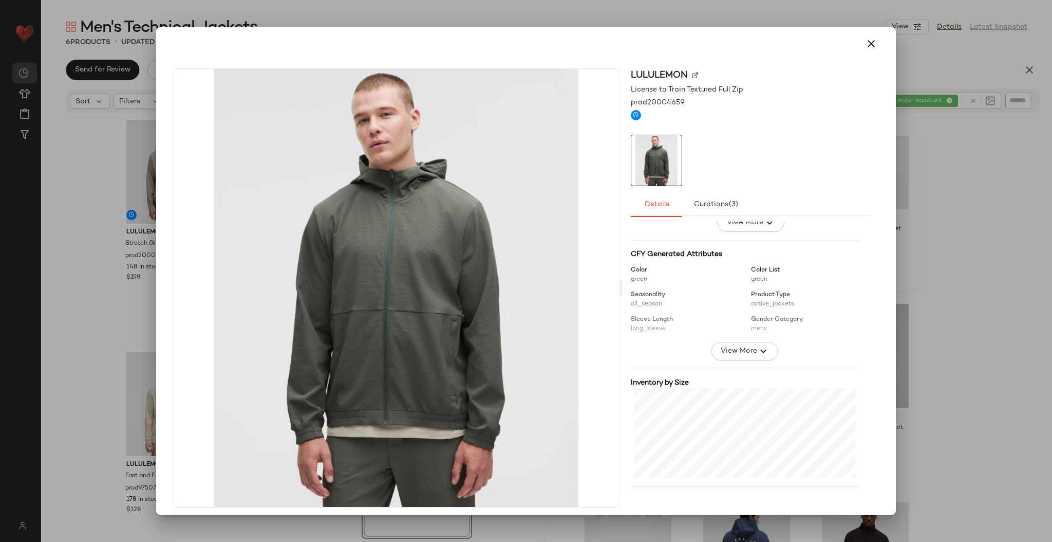
scroll to position [157, 0]
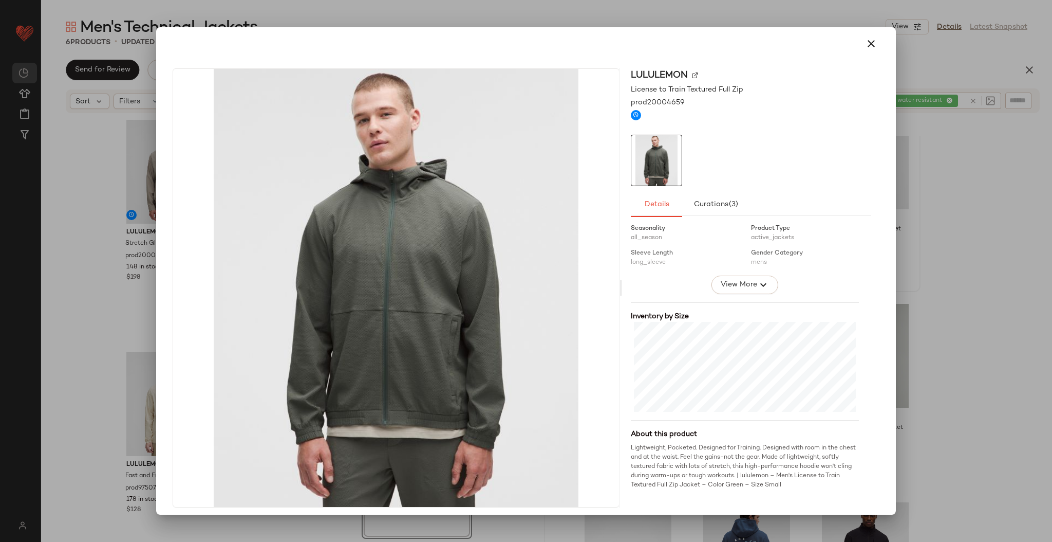
click at [525, 283] on div at bounding box center [526, 271] width 1052 height 542
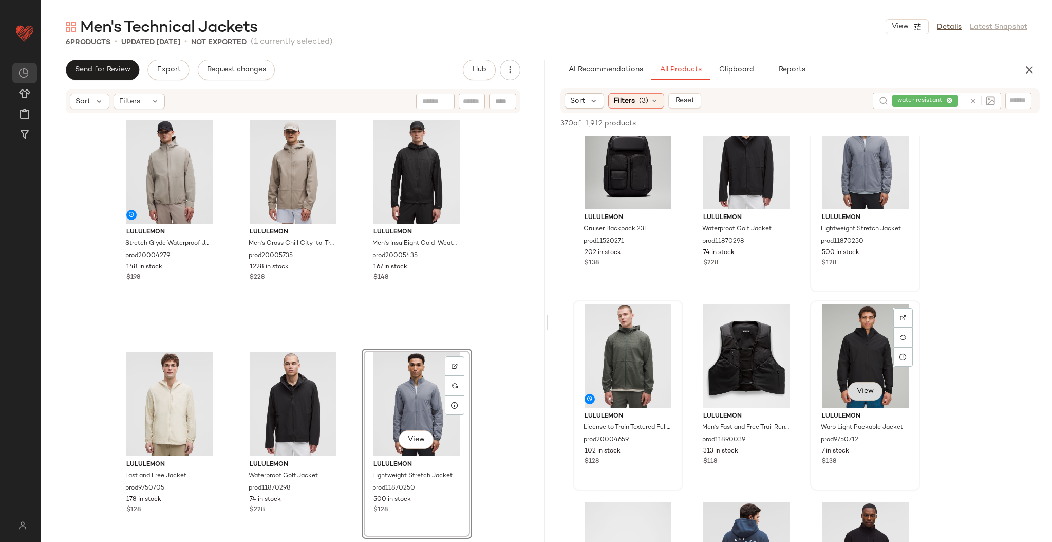
click at [525, 283] on button "View" at bounding box center [865, 391] width 35 height 18
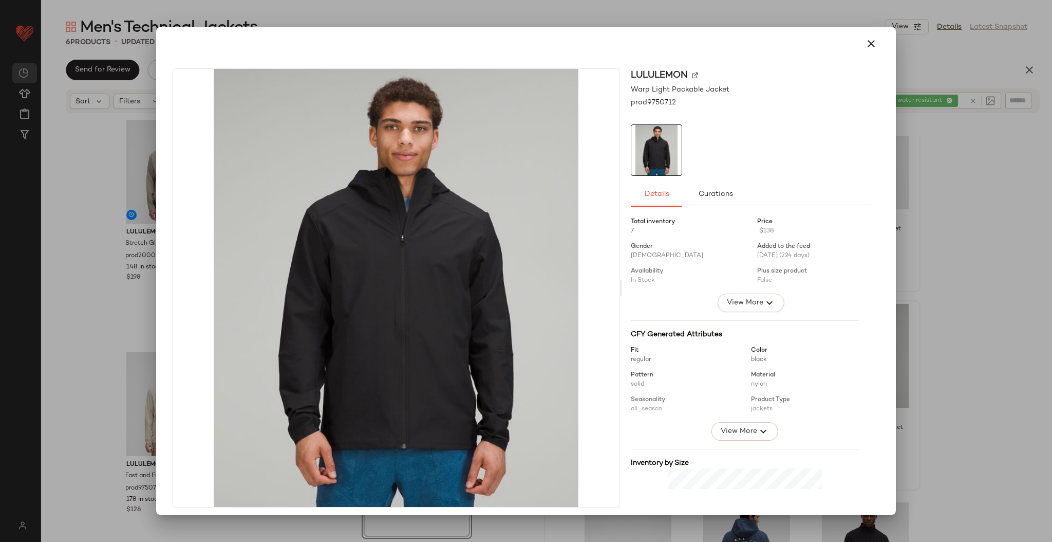
scroll to position [146, 0]
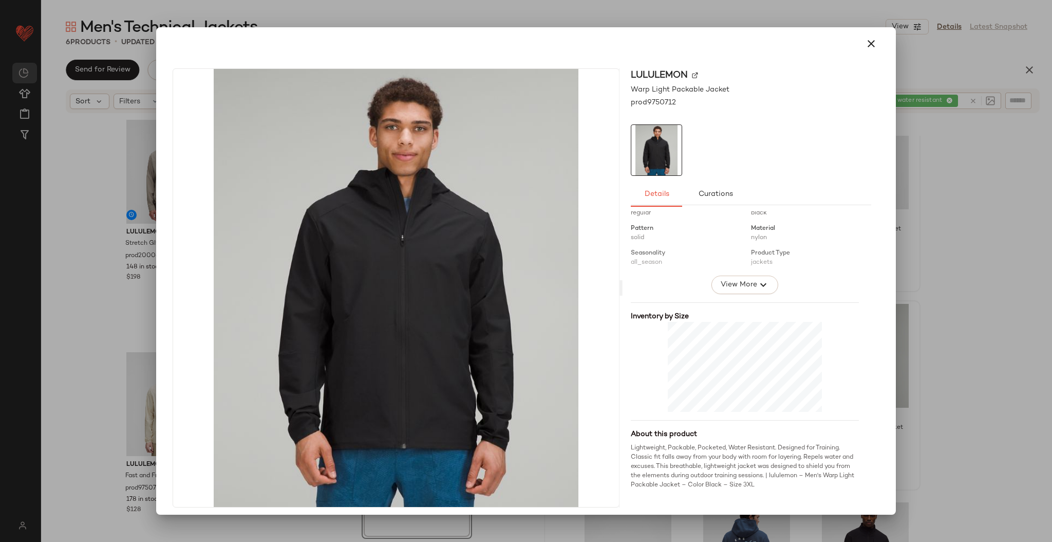
click at [525, 283] on div at bounding box center [526, 271] width 1052 height 542
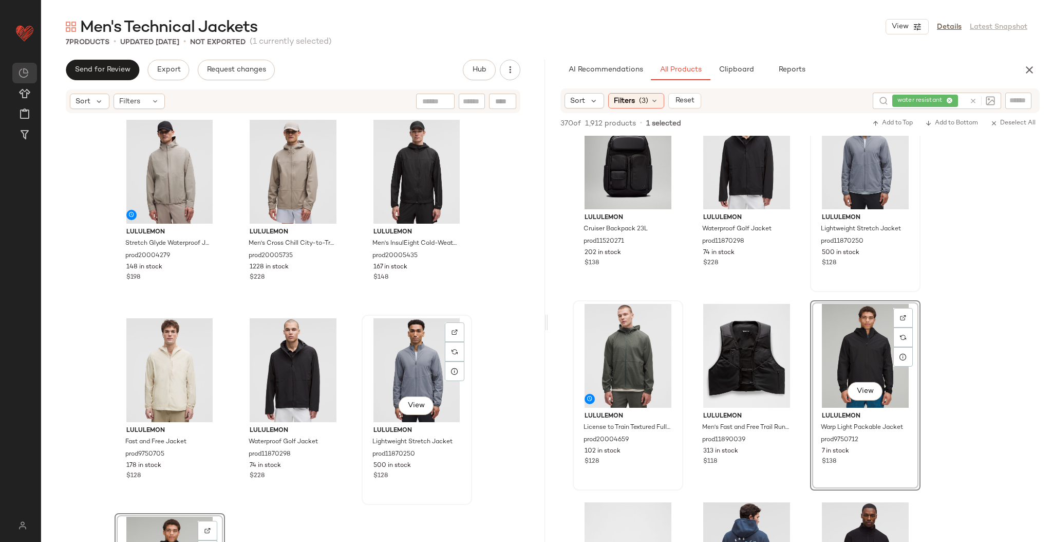
scroll to position [130, 0]
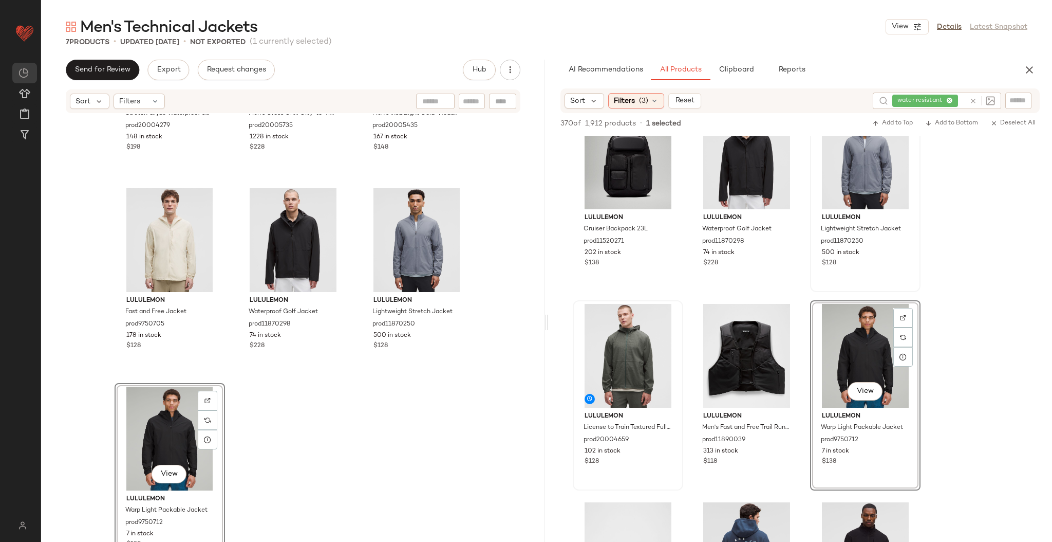
click at [161, 283] on div "View" at bounding box center [169, 438] width 103 height 104
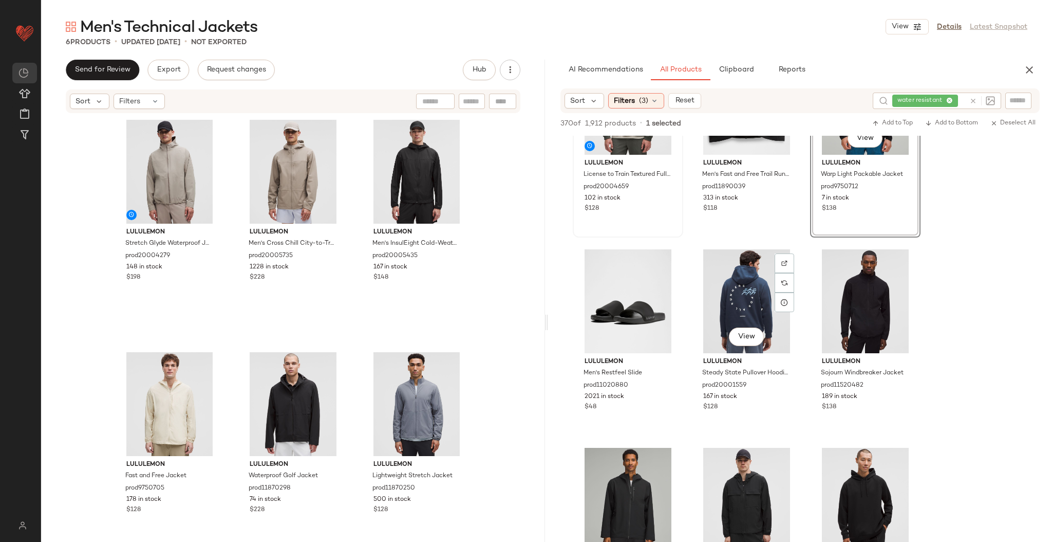
scroll to position [894, 0]
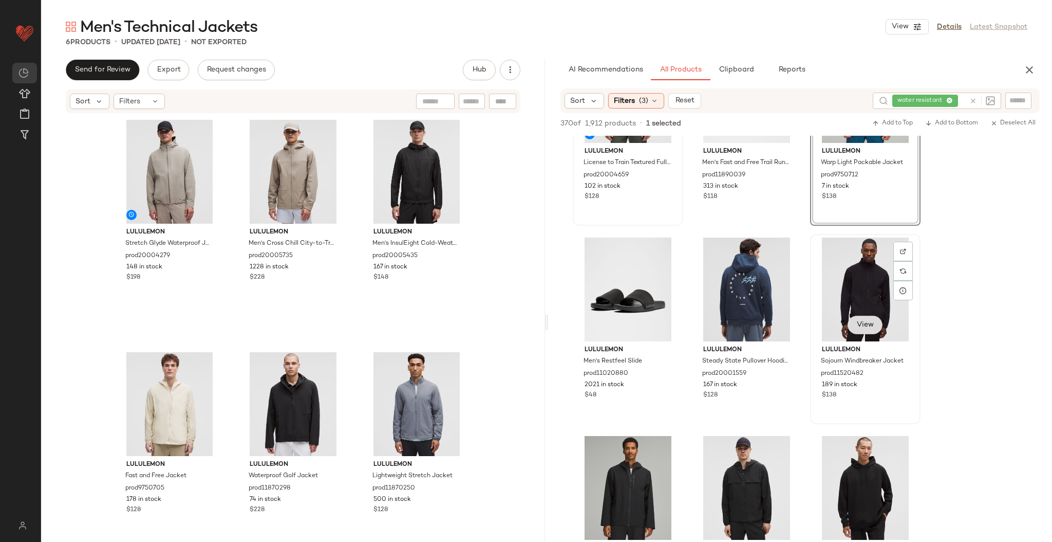
click at [525, 283] on span "View" at bounding box center [865, 325] width 17 height 8
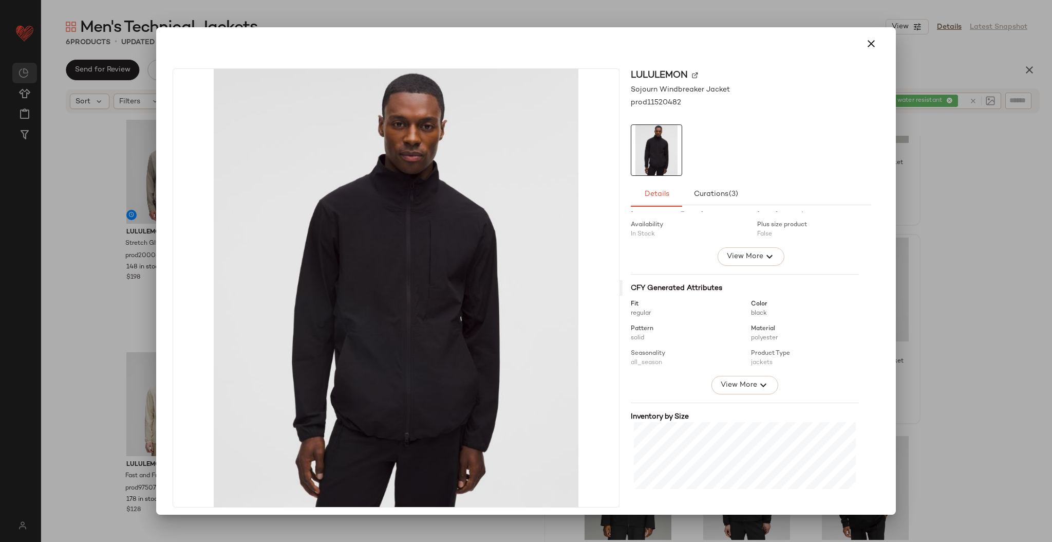
scroll to position [138, 0]
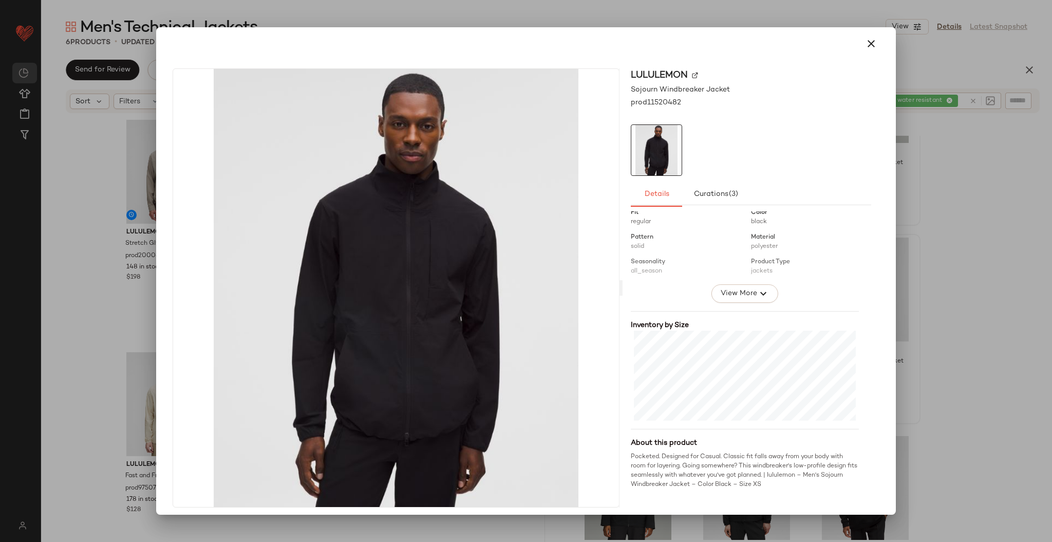
click at [525, 283] on div at bounding box center [526, 271] width 1052 height 542
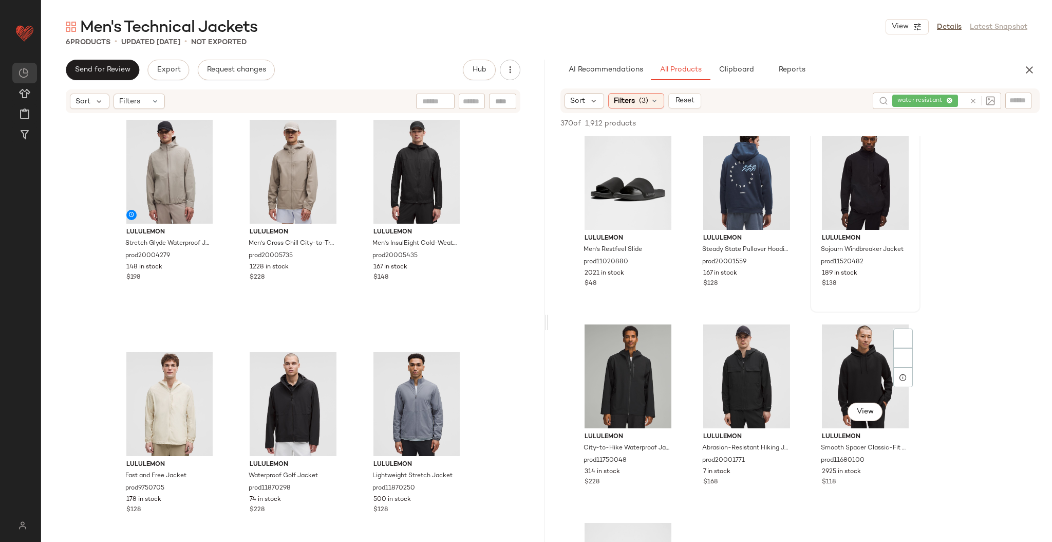
scroll to position [1044, 0]
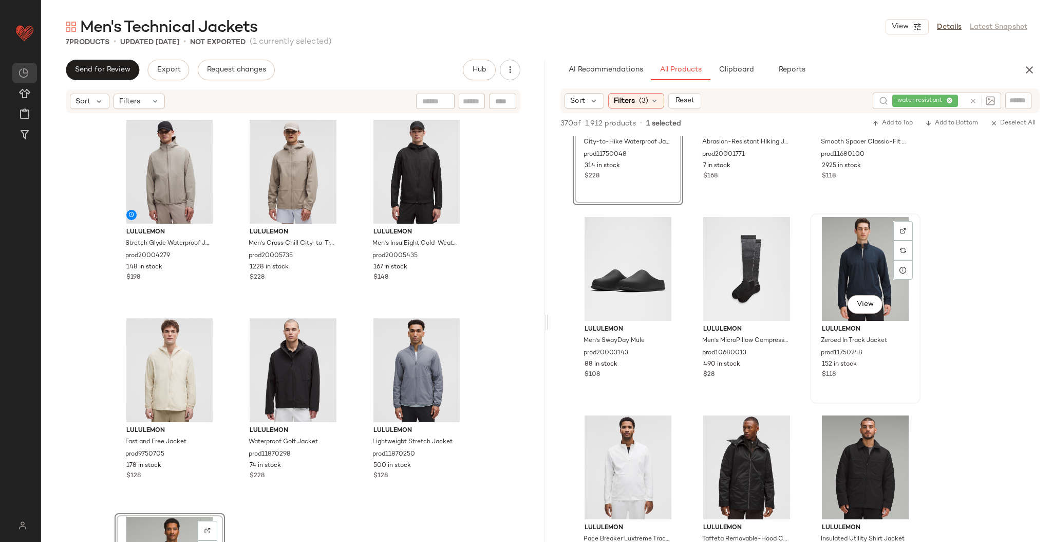
scroll to position [1319, 0]
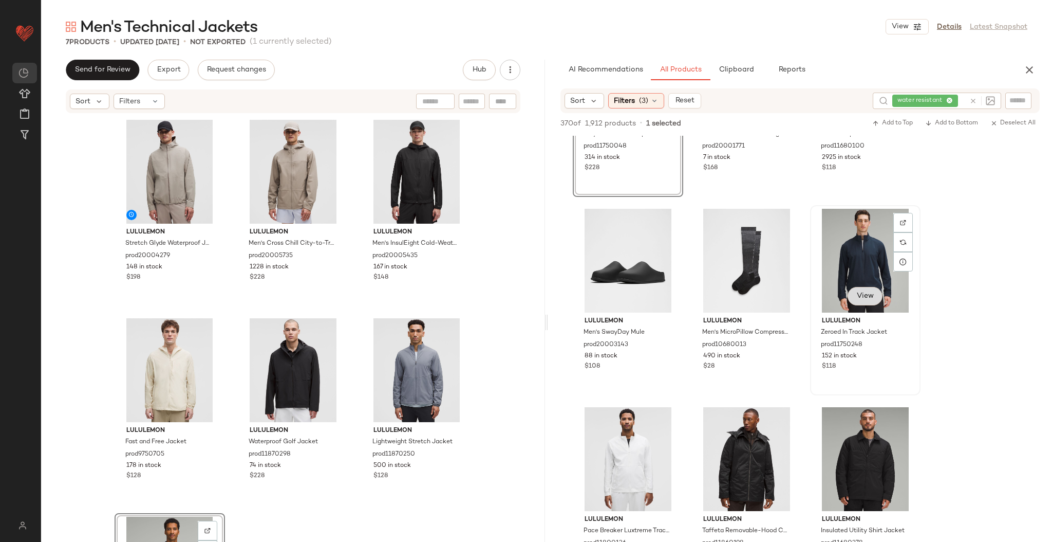
click at [525, 283] on button "View" at bounding box center [865, 296] width 35 height 18
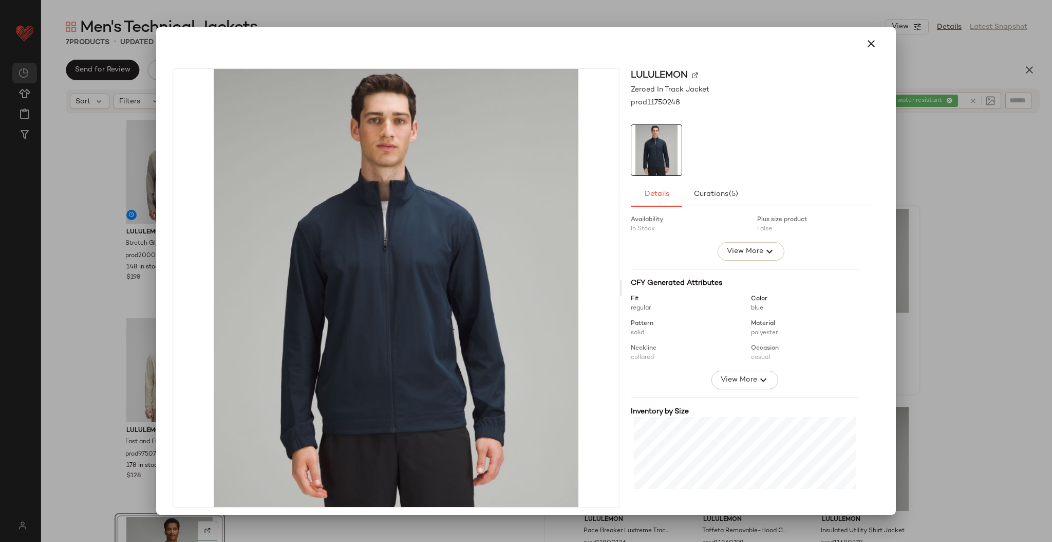
scroll to position [138, 0]
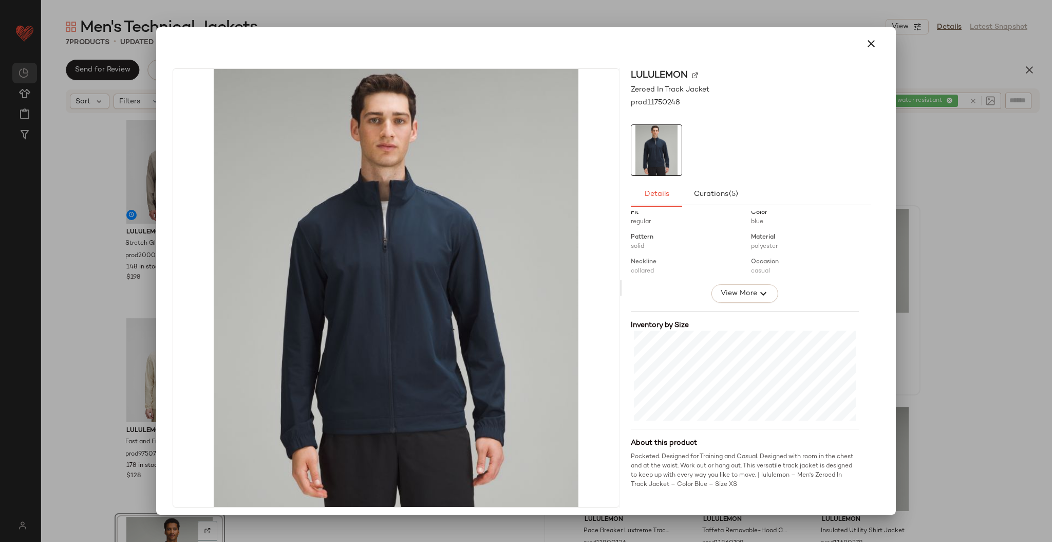
click at [525, 253] on div at bounding box center [526, 271] width 1052 height 542
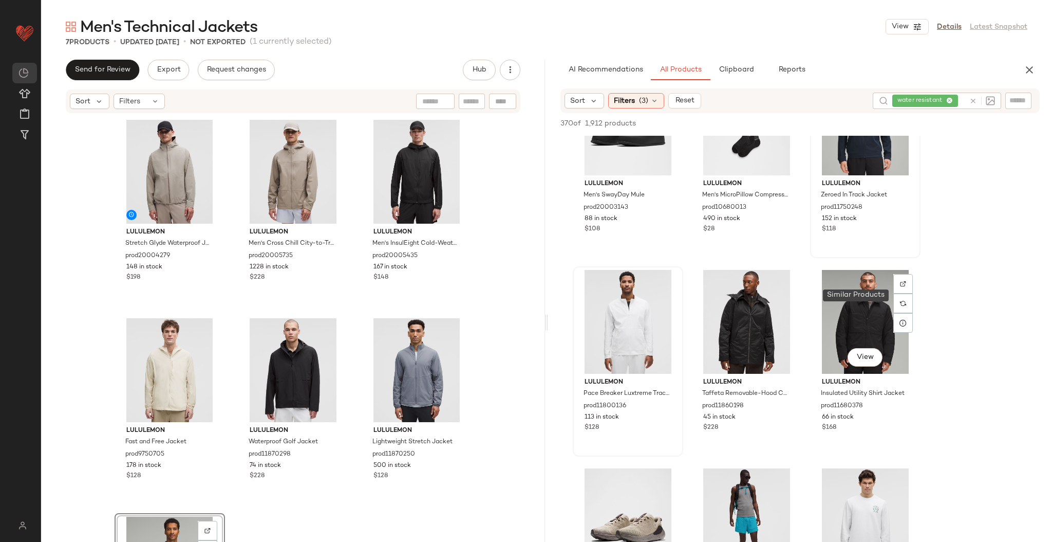
scroll to position [1463, 0]
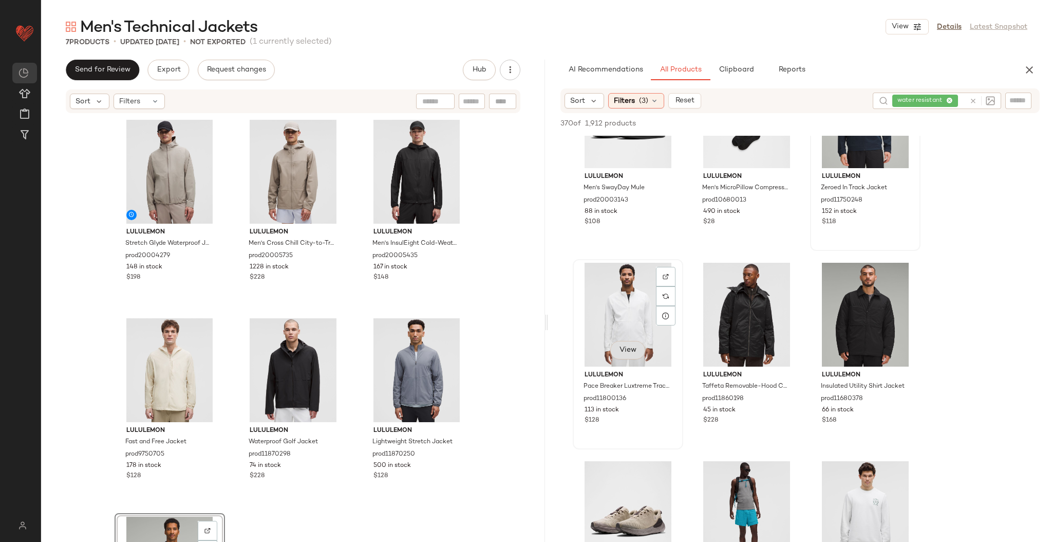
click at [525, 283] on span "View" at bounding box center [627, 350] width 17 height 8
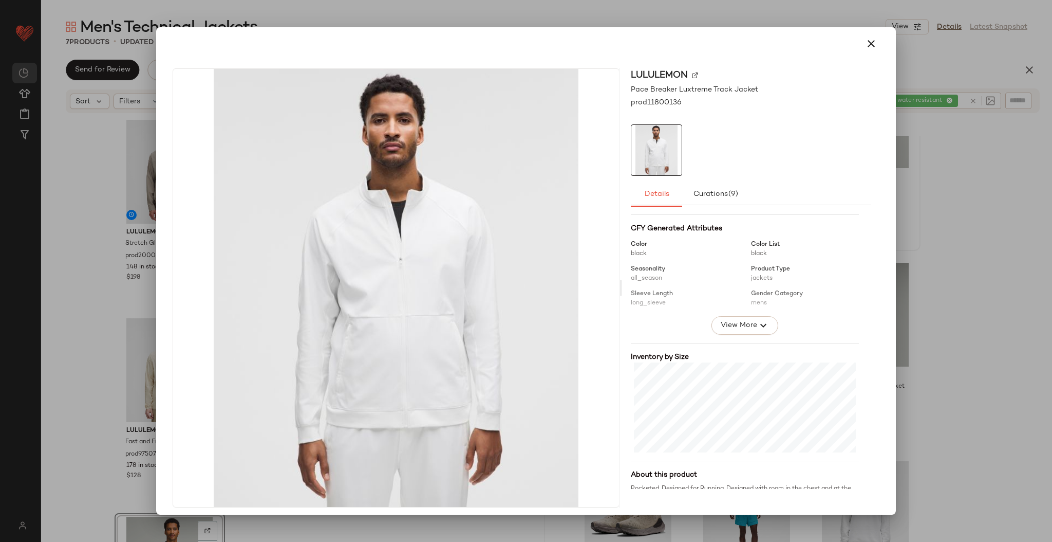
scroll to position [146, 0]
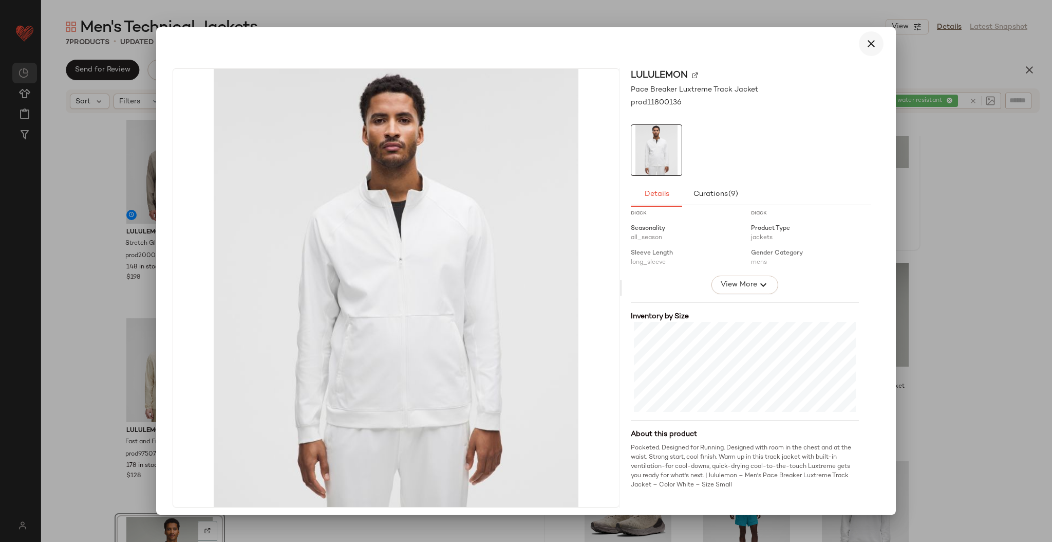
click at [525, 41] on icon "button" at bounding box center [871, 44] width 12 height 12
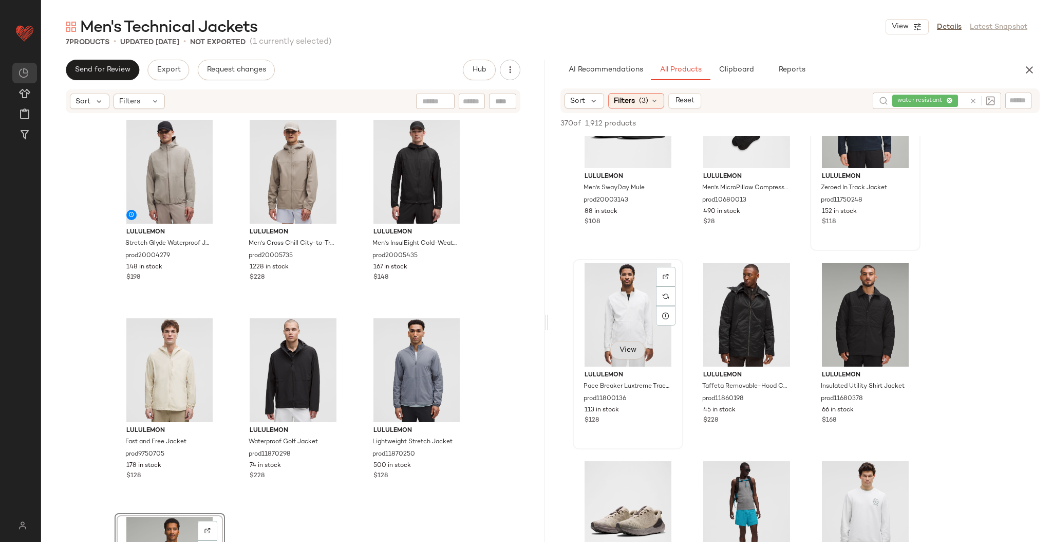
click at [525, 283] on span "View" at bounding box center [627, 350] width 17 height 8
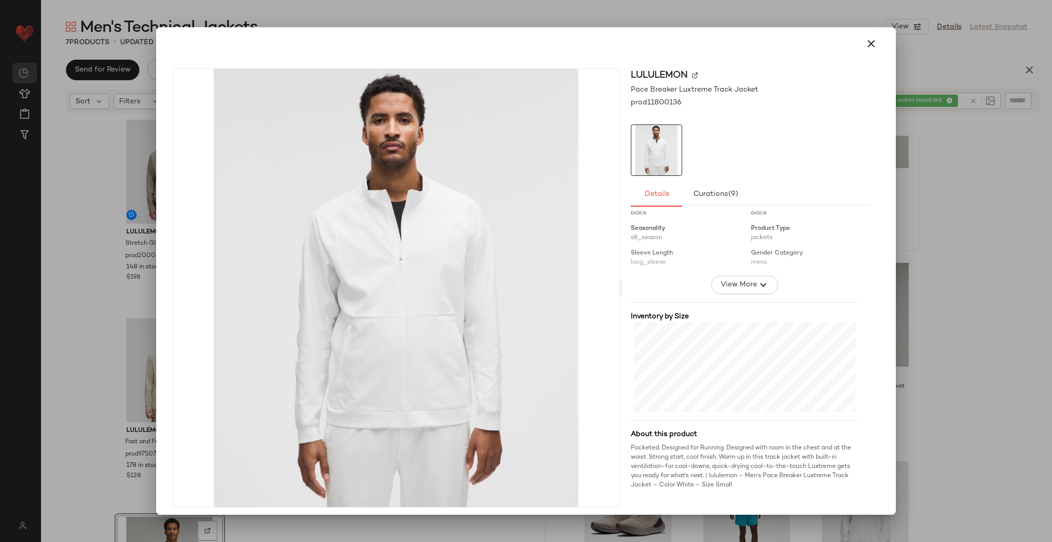
click at [525, 268] on div at bounding box center [526, 271] width 1052 height 542
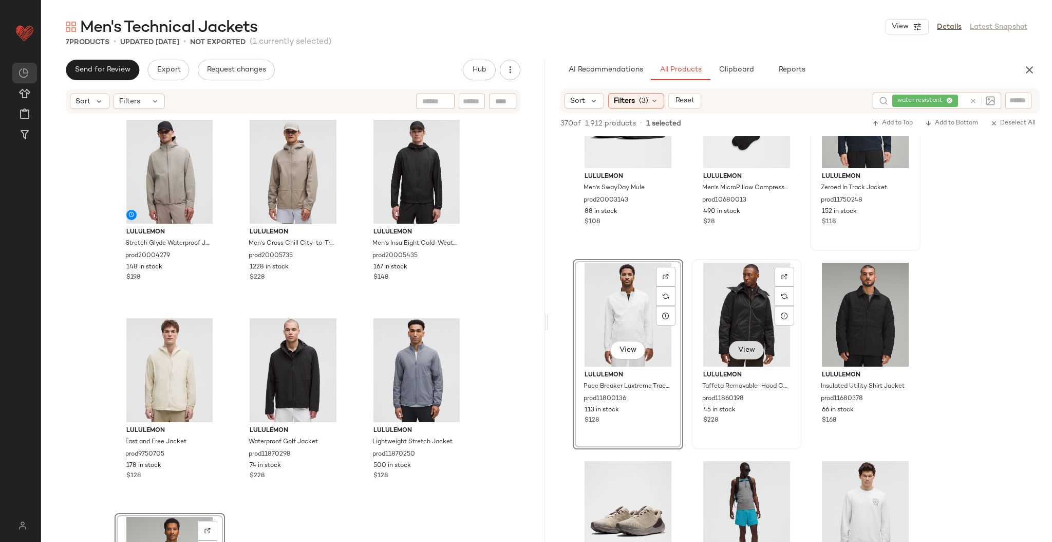
click at [525, 283] on button "View" at bounding box center [746, 350] width 35 height 18
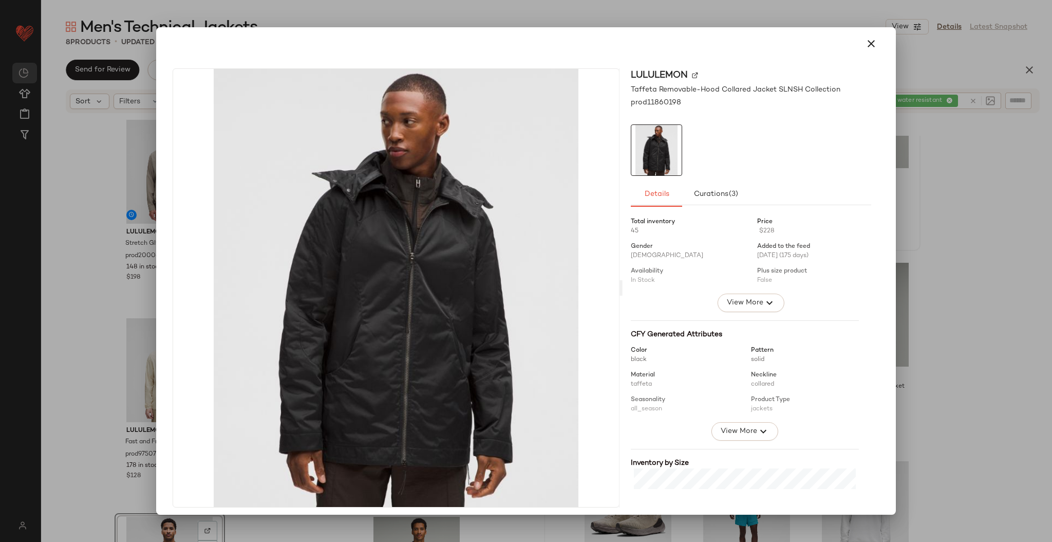
scroll to position [165, 0]
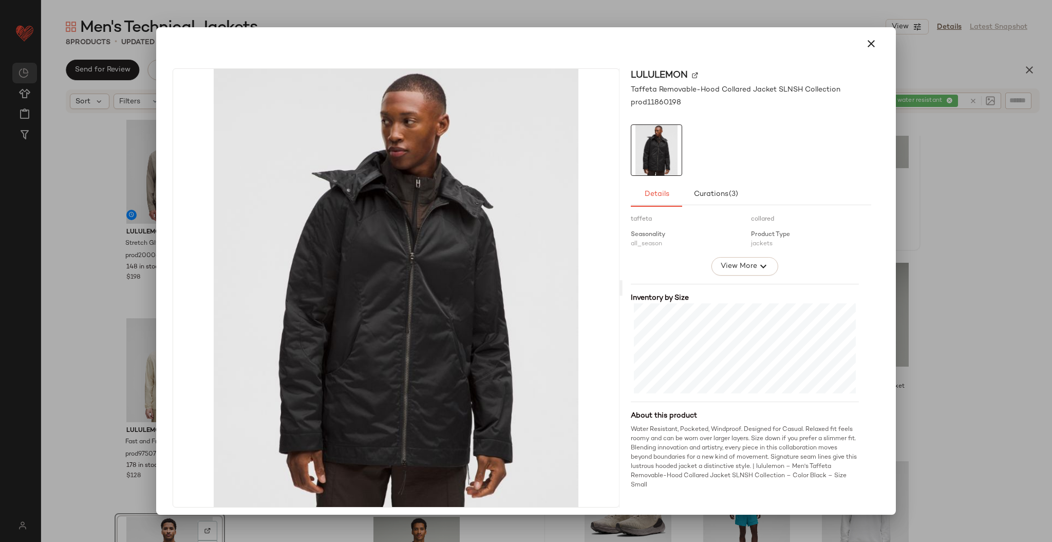
click at [525, 276] on div at bounding box center [526, 271] width 1052 height 542
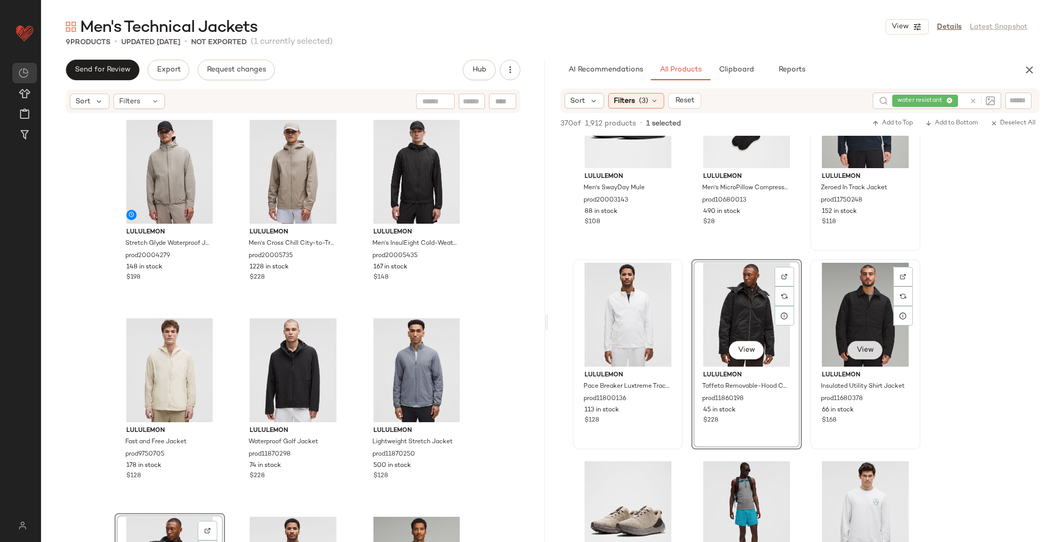
click at [525, 283] on button "View" at bounding box center [865, 350] width 35 height 18
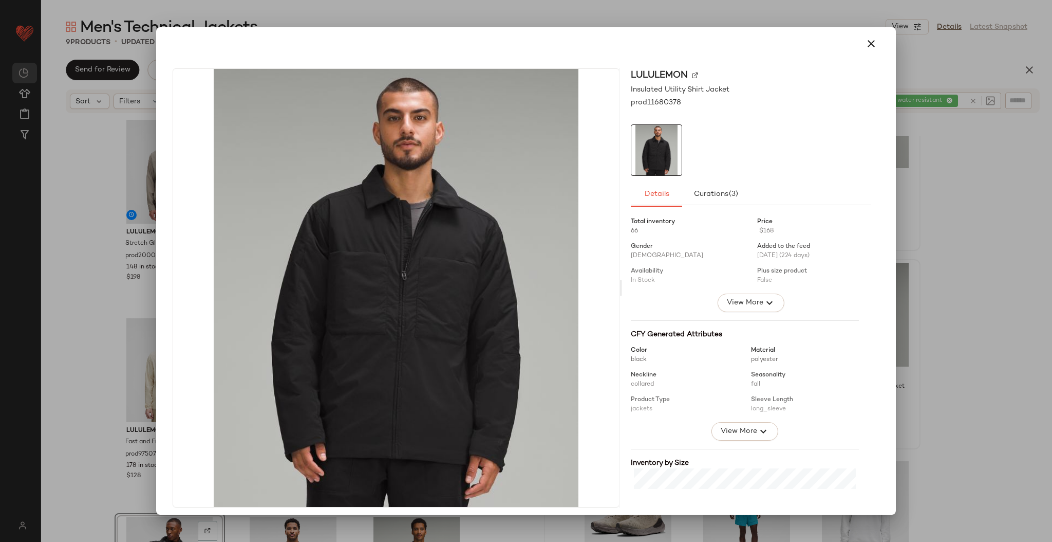
scroll to position [146, 0]
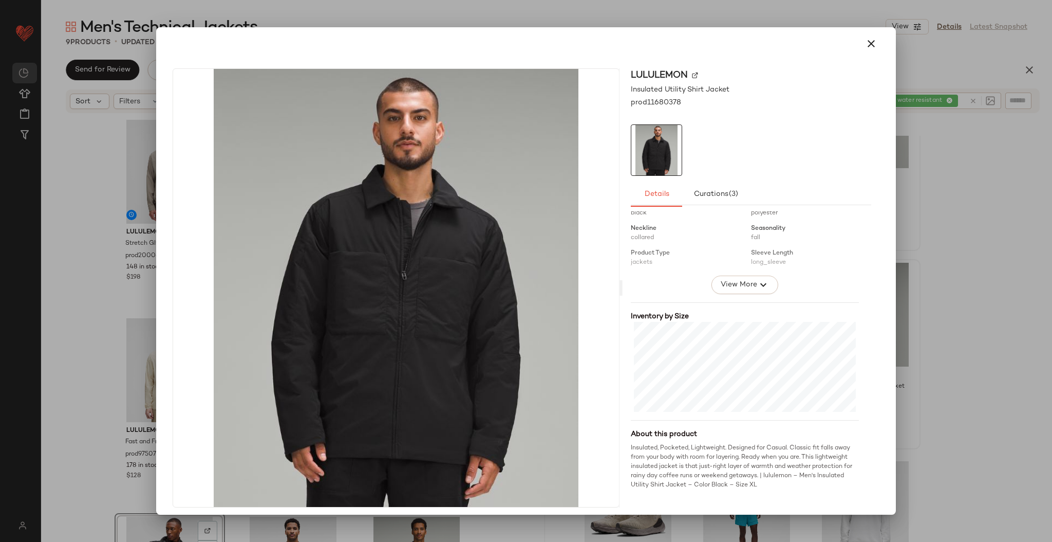
click at [525, 234] on div at bounding box center [526, 271] width 1052 height 542
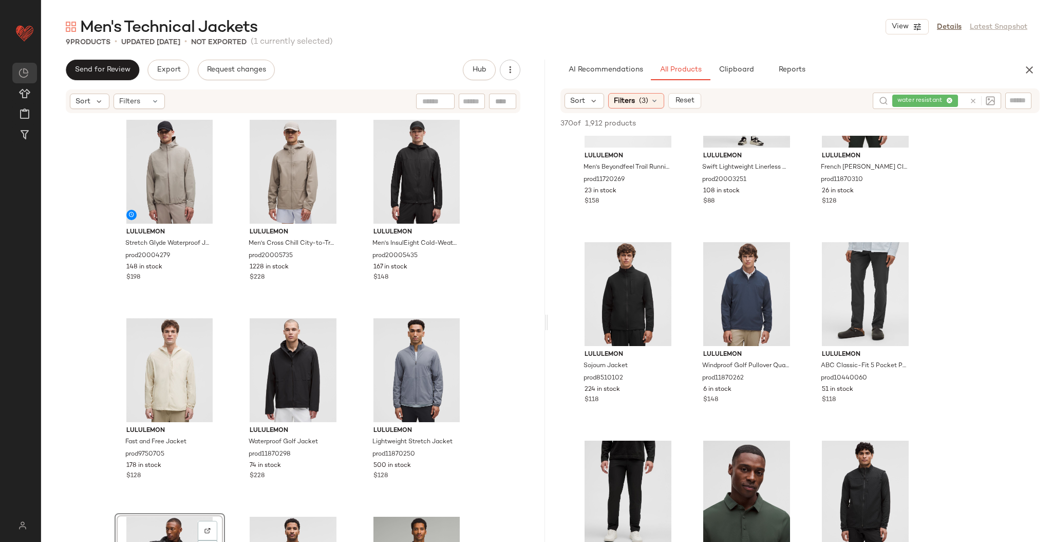
scroll to position [1881, 0]
click at [525, 283] on span "View" at bounding box center [627, 329] width 17 height 8
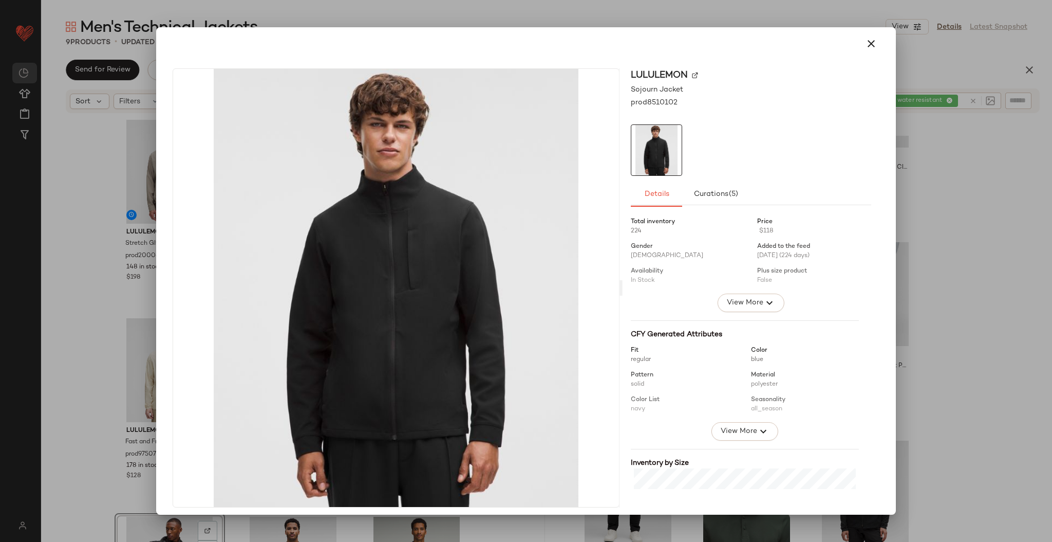
scroll to position [146, 0]
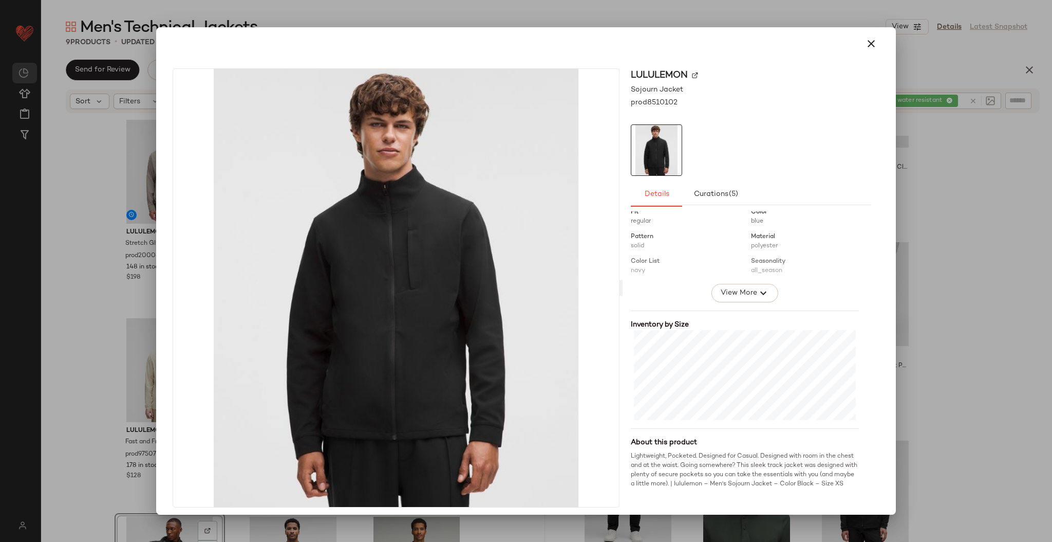
click at [525, 250] on div at bounding box center [526, 271] width 1052 height 542
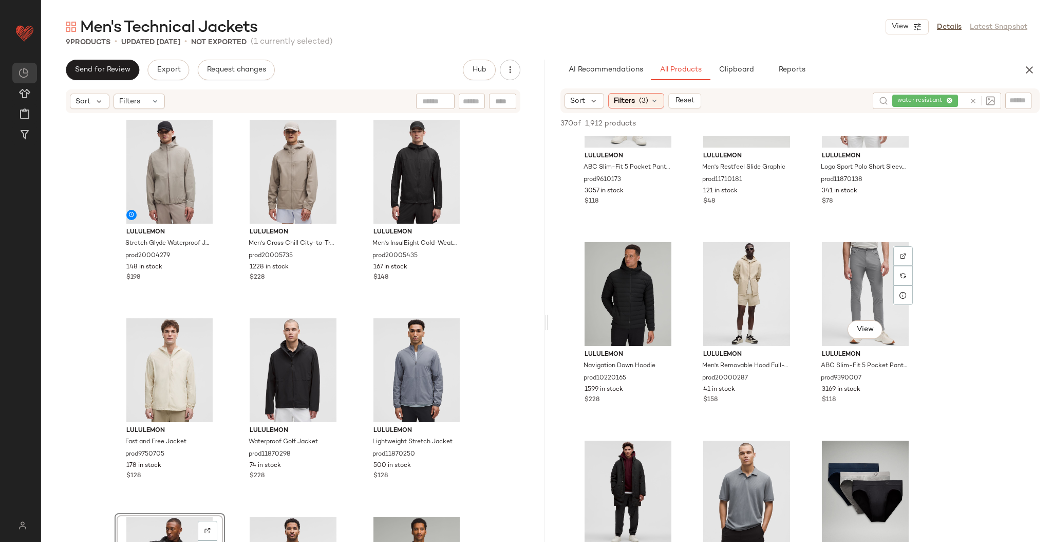
scroll to position [2674, 0]
click at [525, 283] on div "View" at bounding box center [627, 330] width 35 height 21
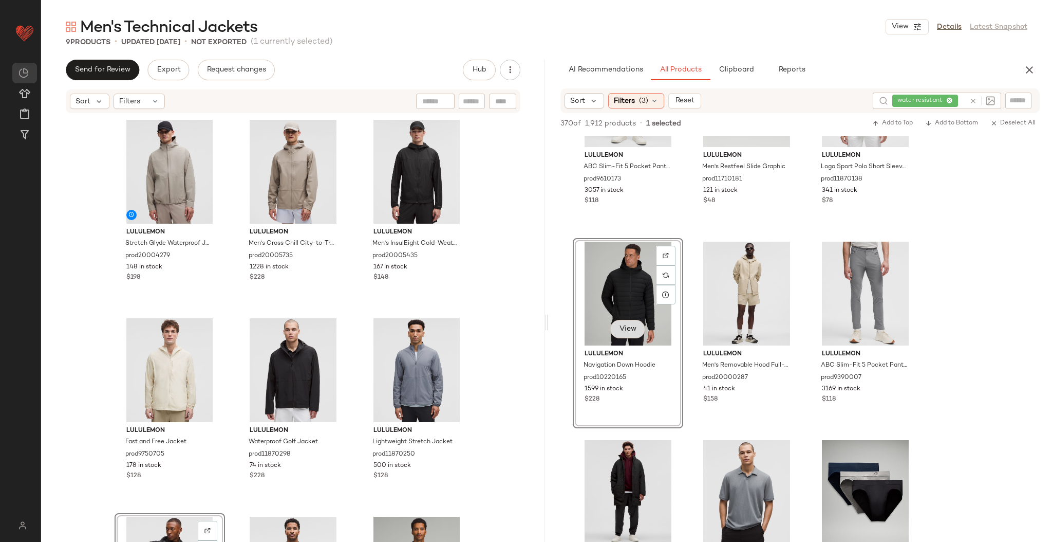
click at [525, 283] on span "View" at bounding box center [627, 329] width 17 height 8
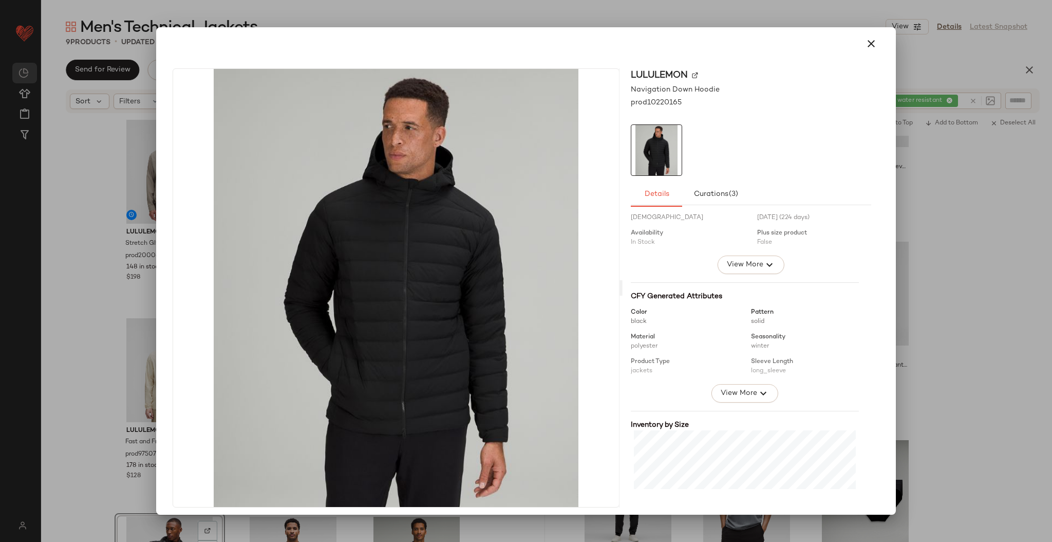
scroll to position [156, 0]
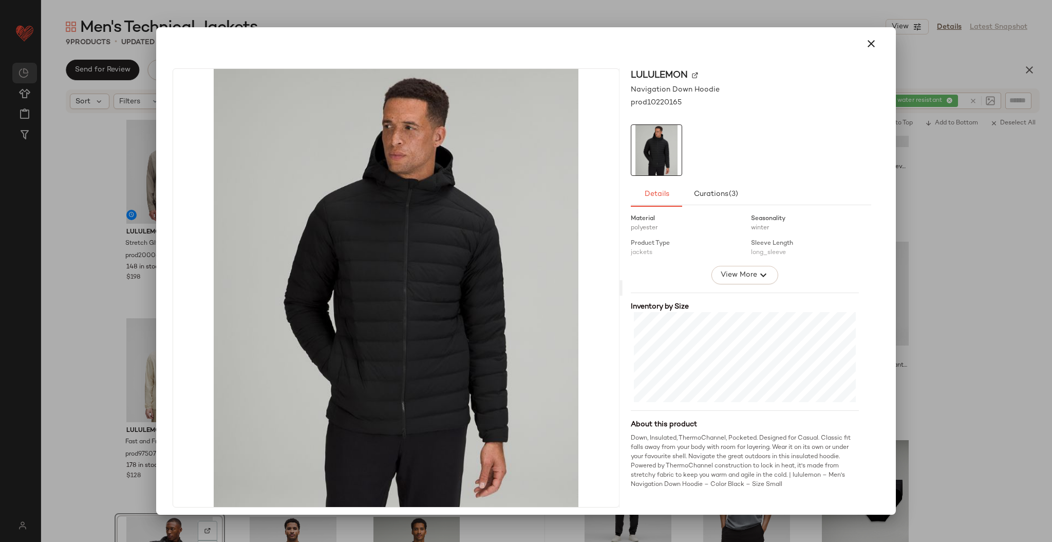
click at [525, 264] on div at bounding box center [526, 271] width 1052 height 542
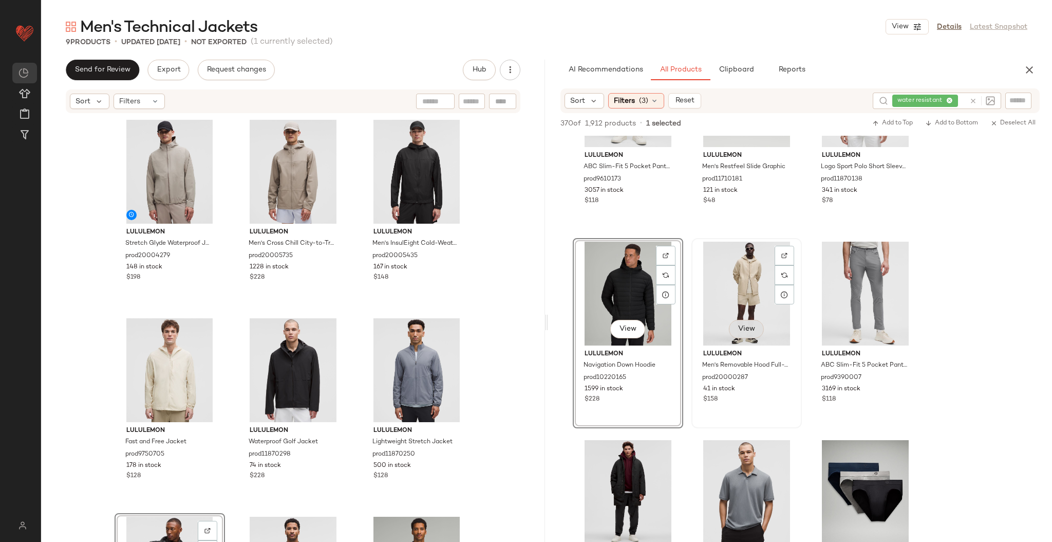
click at [525, 283] on span "View" at bounding box center [746, 329] width 17 height 8
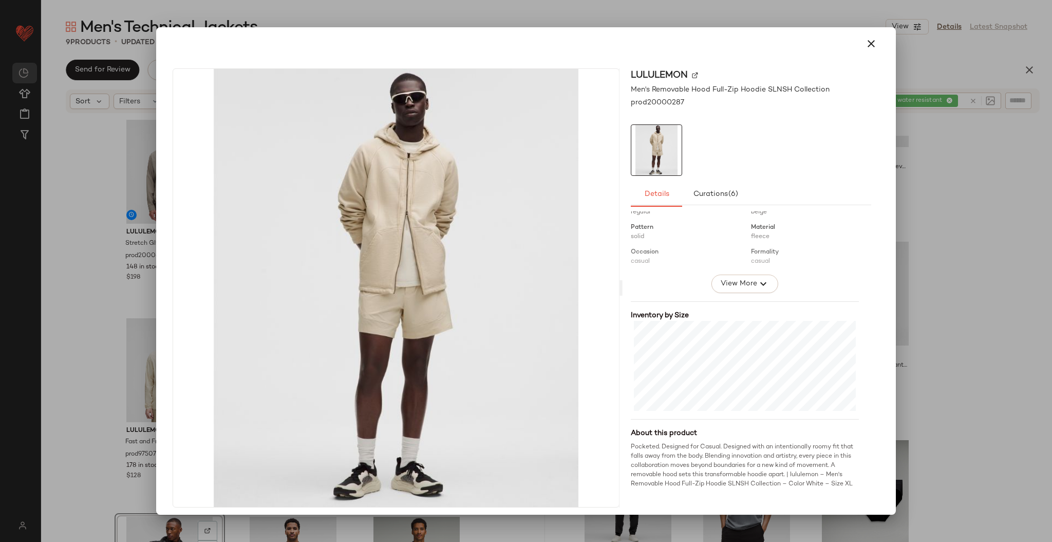
click at [525, 283] on div at bounding box center [526, 271] width 1052 height 542
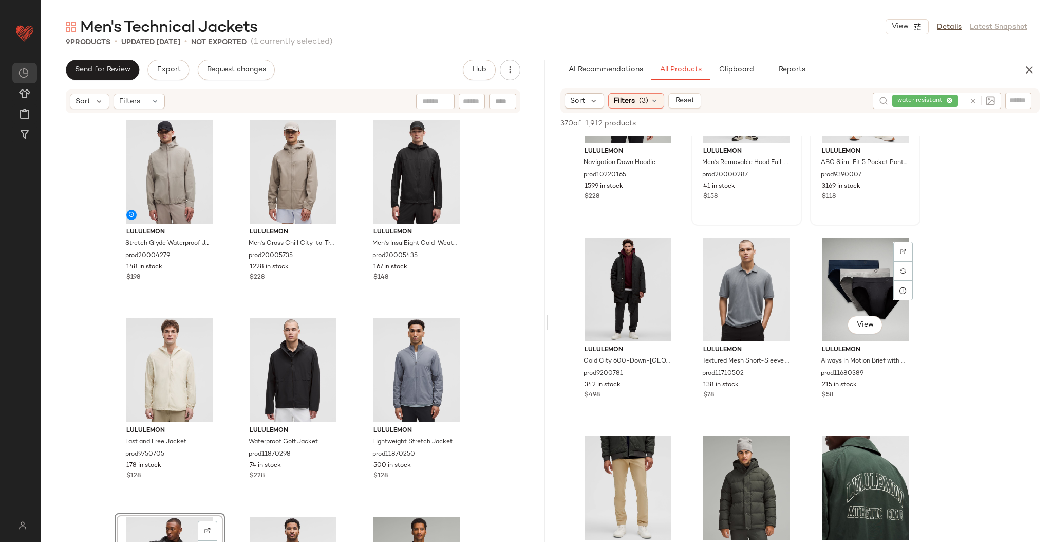
scroll to position [2877, 0]
click at [525, 283] on span "View" at bounding box center [627, 324] width 17 height 8
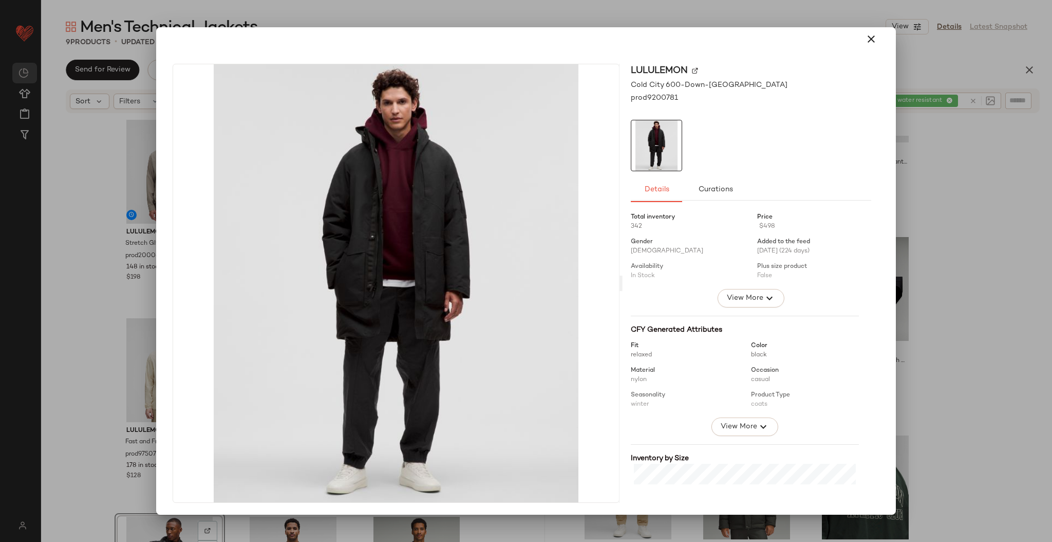
scroll to position [146, 0]
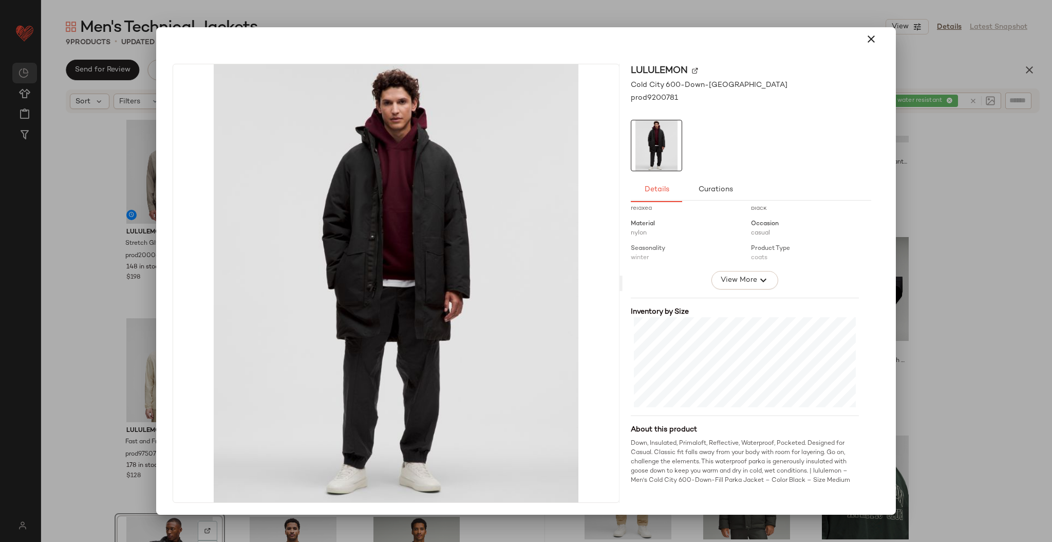
click at [525, 283] on div at bounding box center [526, 271] width 1052 height 542
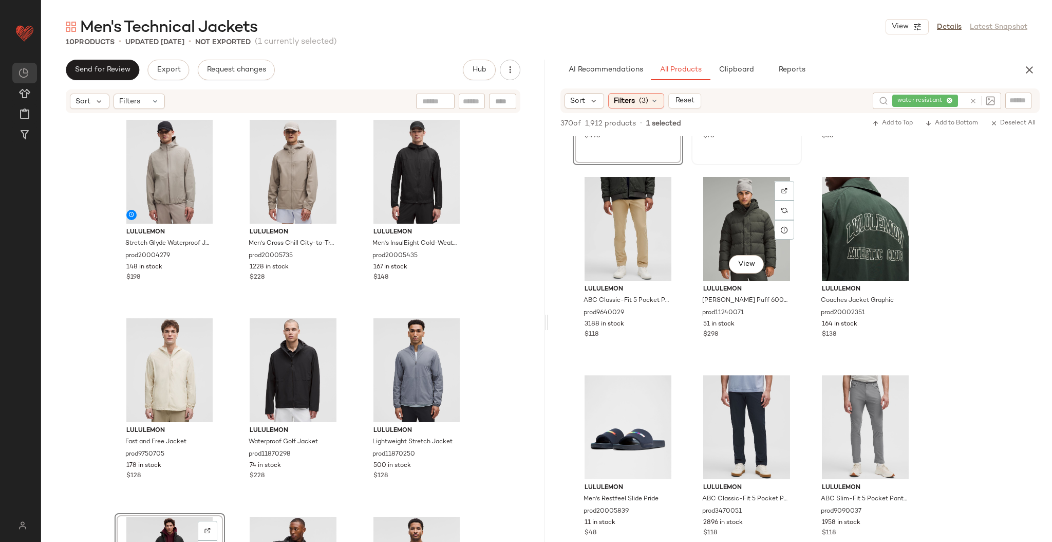
scroll to position [3137, 0]
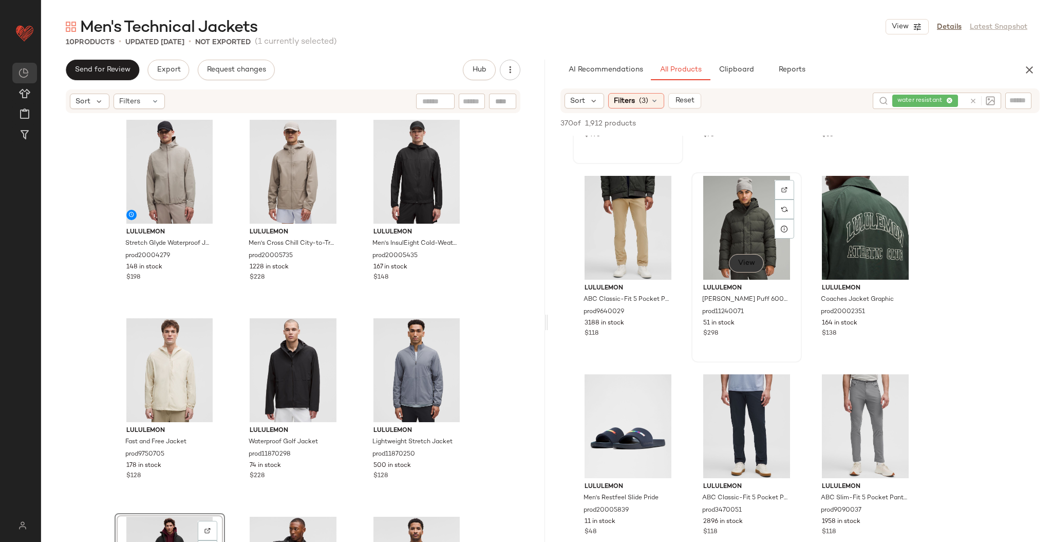
click at [525, 270] on button "View" at bounding box center [746, 263] width 35 height 18
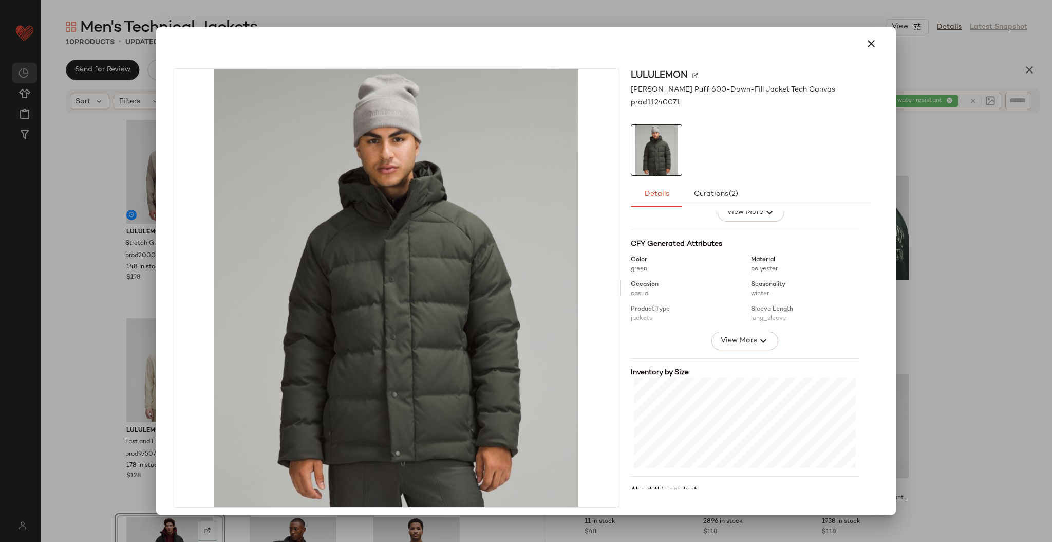
scroll to position [156, 0]
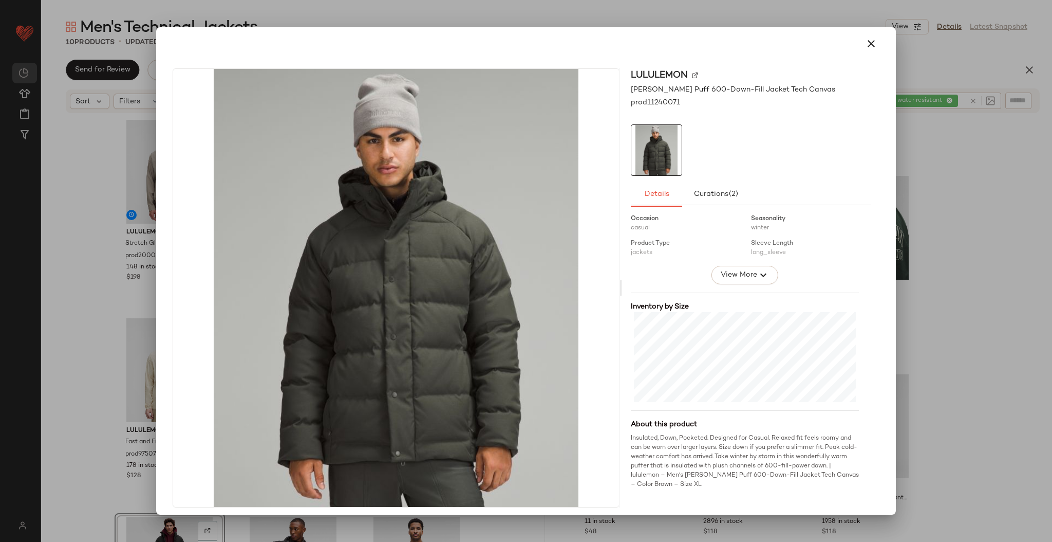
click at [525, 283] on div at bounding box center [526, 271] width 1052 height 542
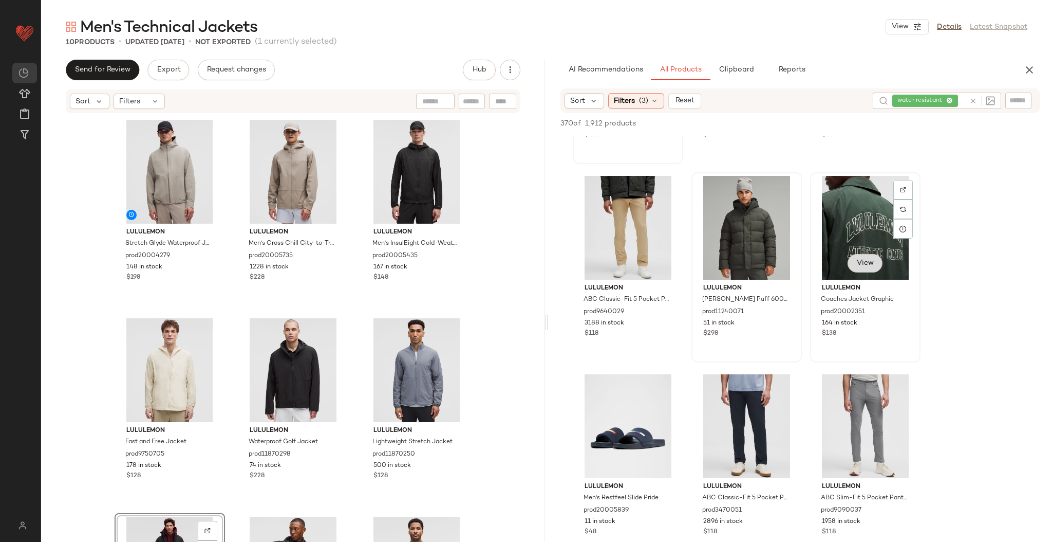
click at [525, 265] on span "View" at bounding box center [865, 263] width 17 height 8
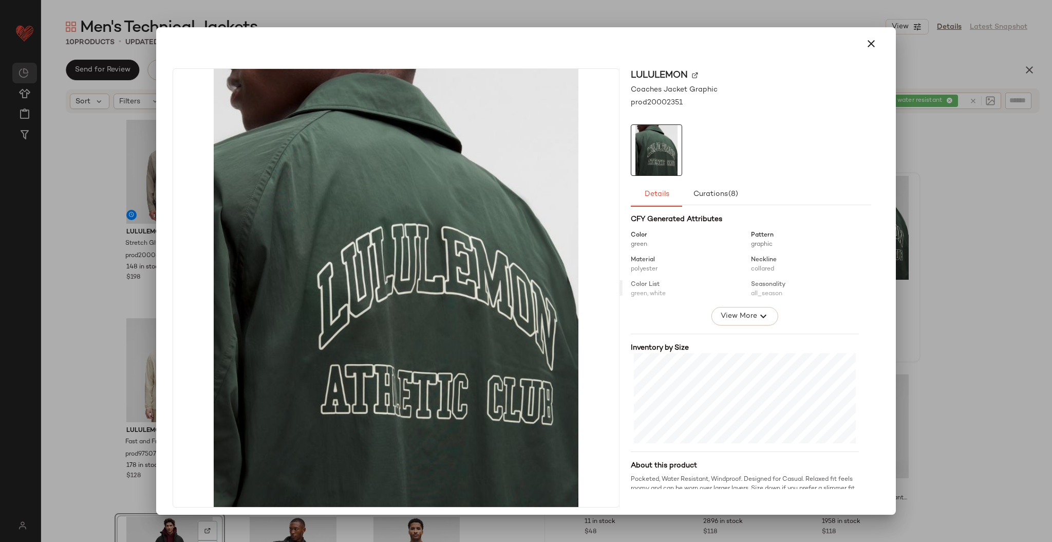
scroll to position [146, 0]
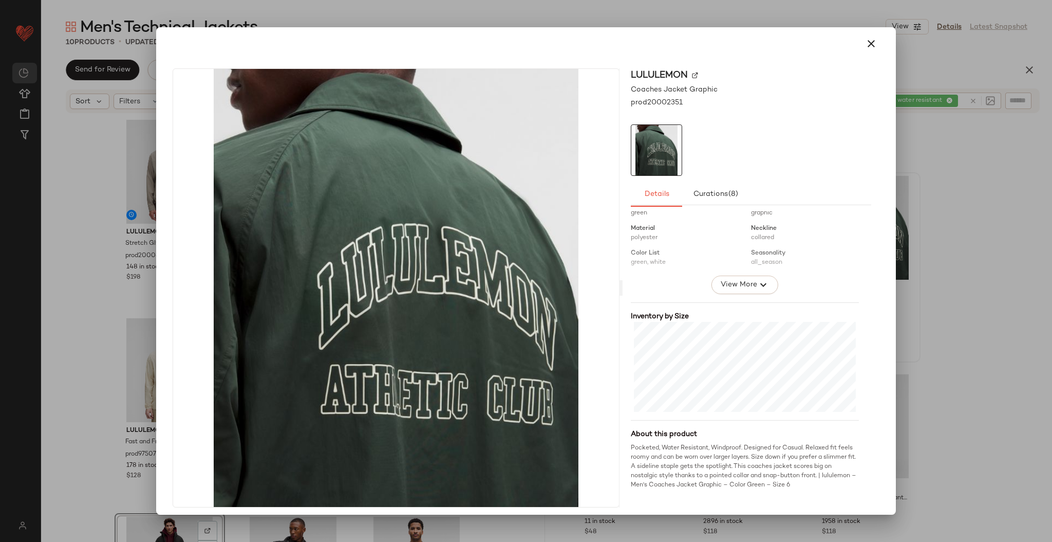
click at [525, 283] on div at bounding box center [526, 271] width 1052 height 542
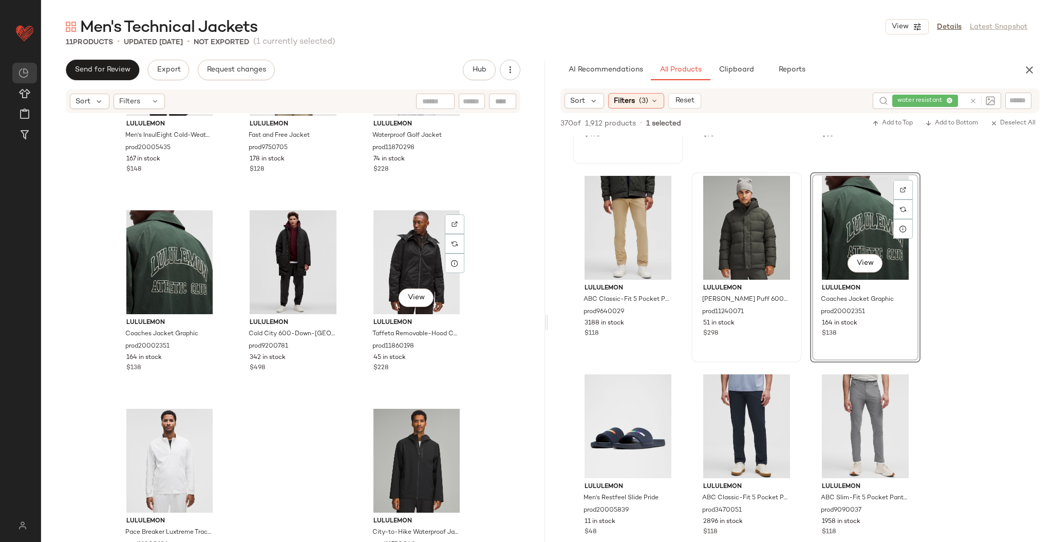
scroll to position [337, 0]
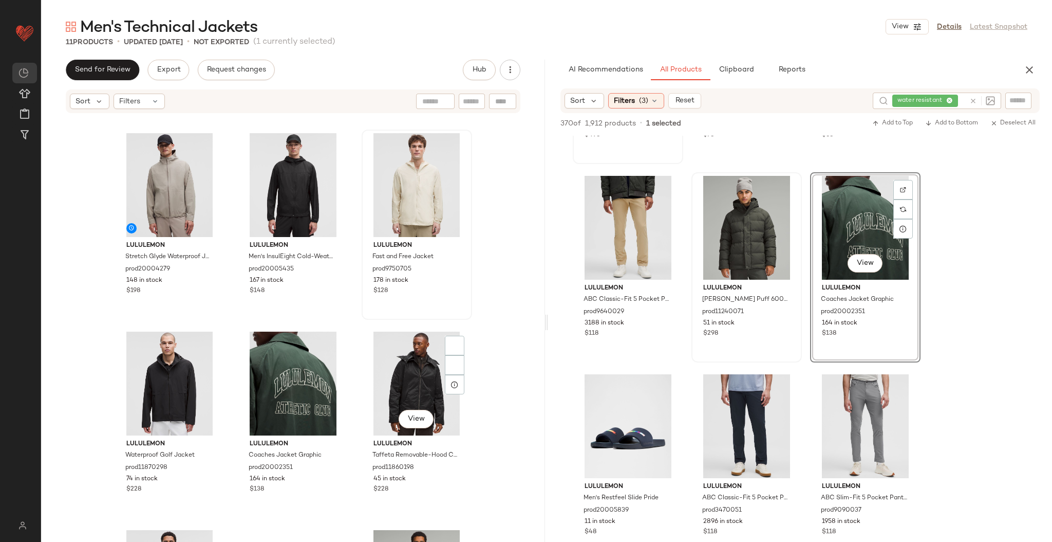
scroll to position [337, 0]
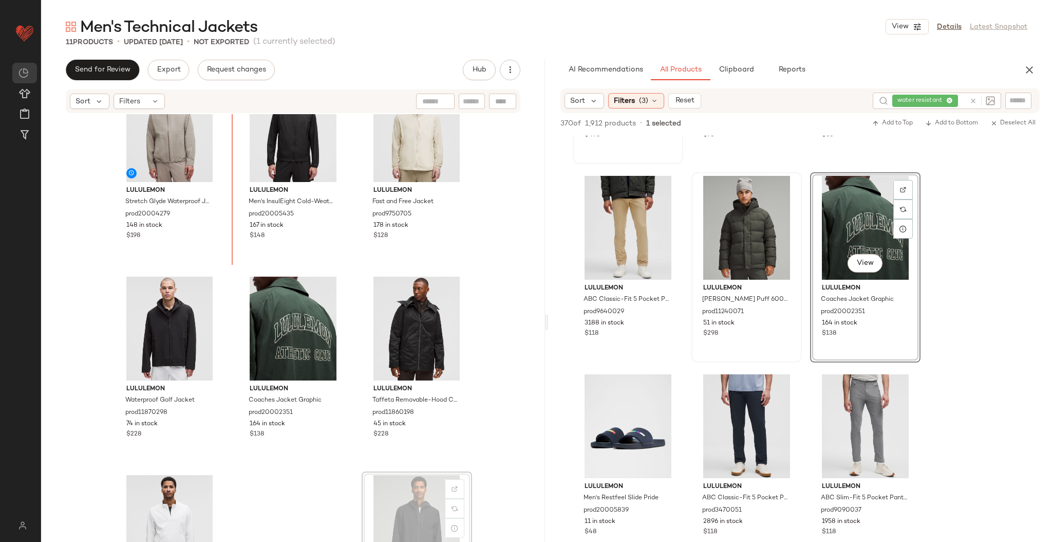
scroll to position [235, 0]
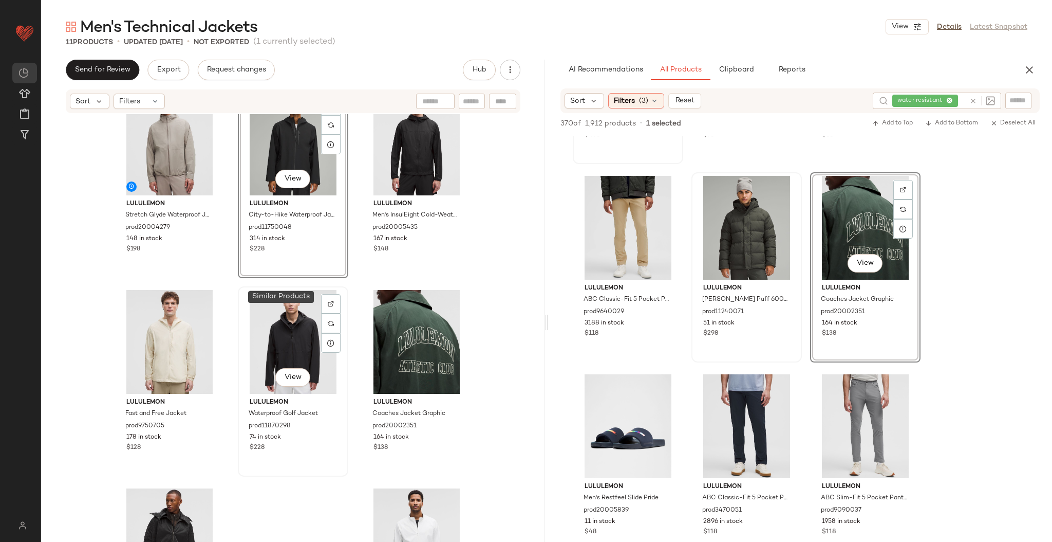
scroll to position [337, 0]
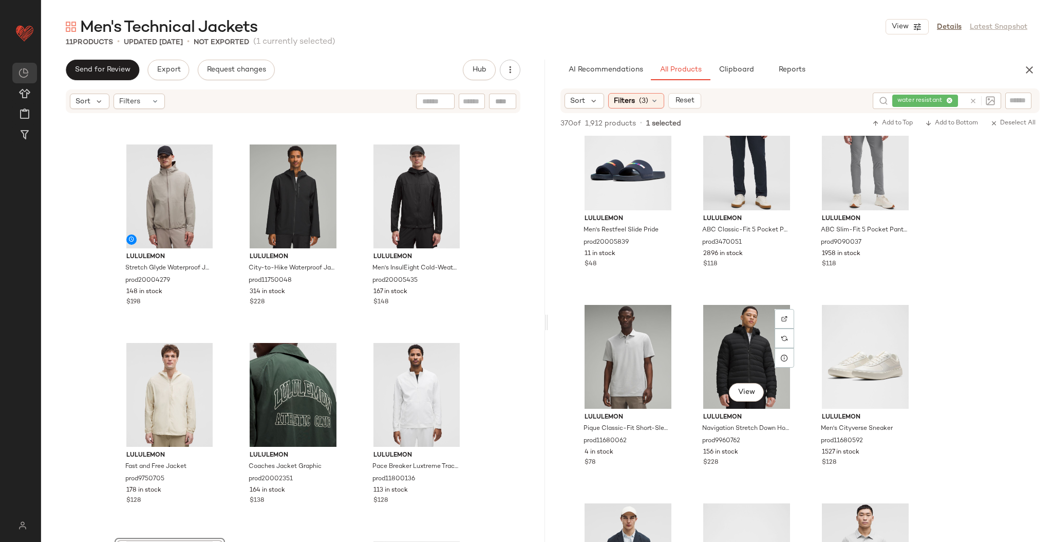
scroll to position [3430, 0]
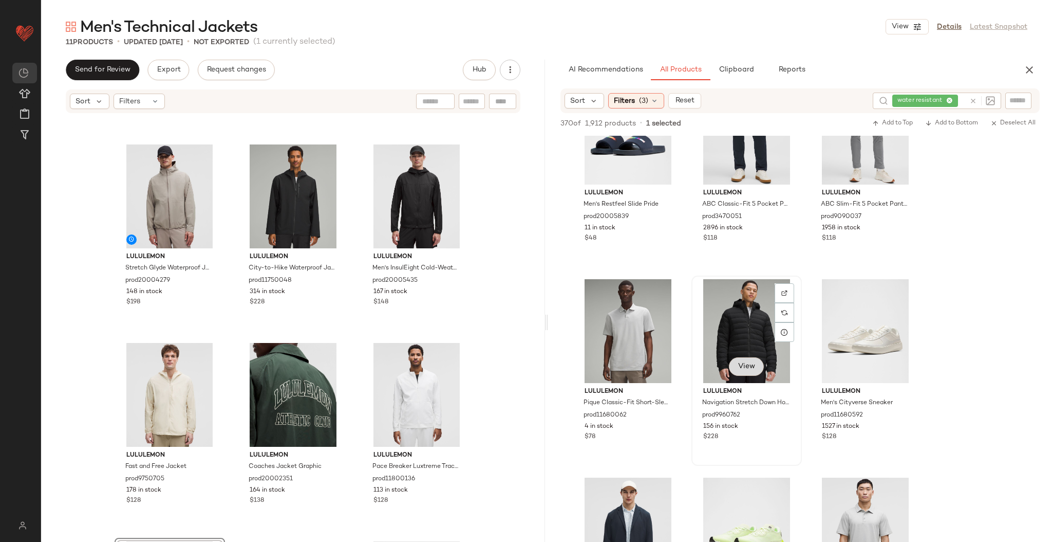
click at [525, 283] on span "View" at bounding box center [746, 366] width 17 height 8
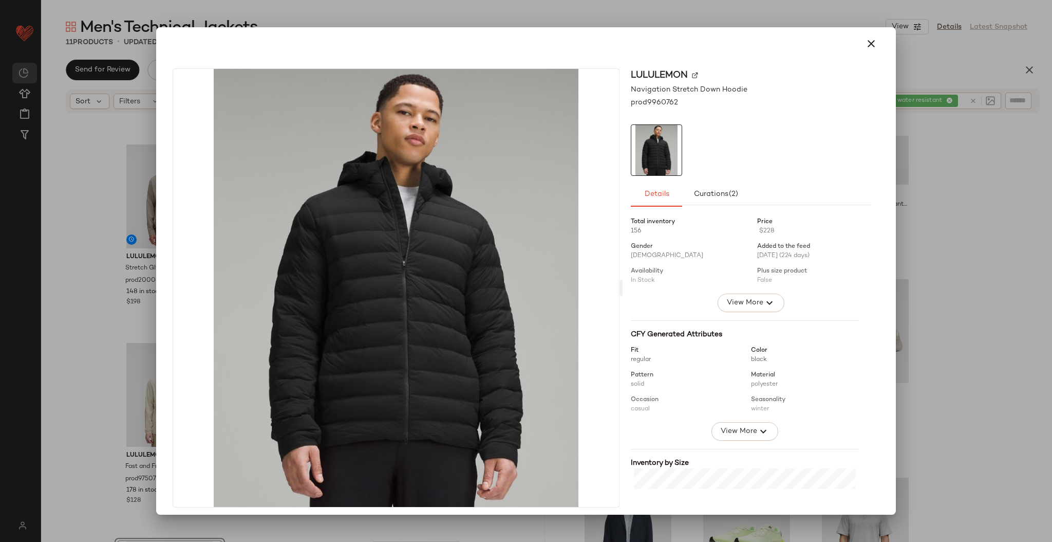
click at [525, 283] on div at bounding box center [745, 380] width 228 height 84
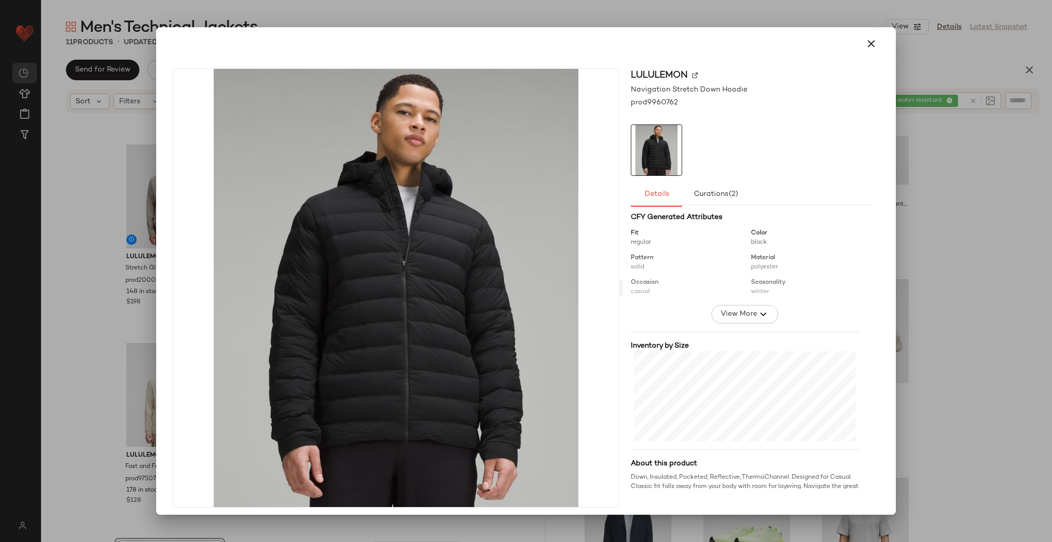
scroll to position [156, 0]
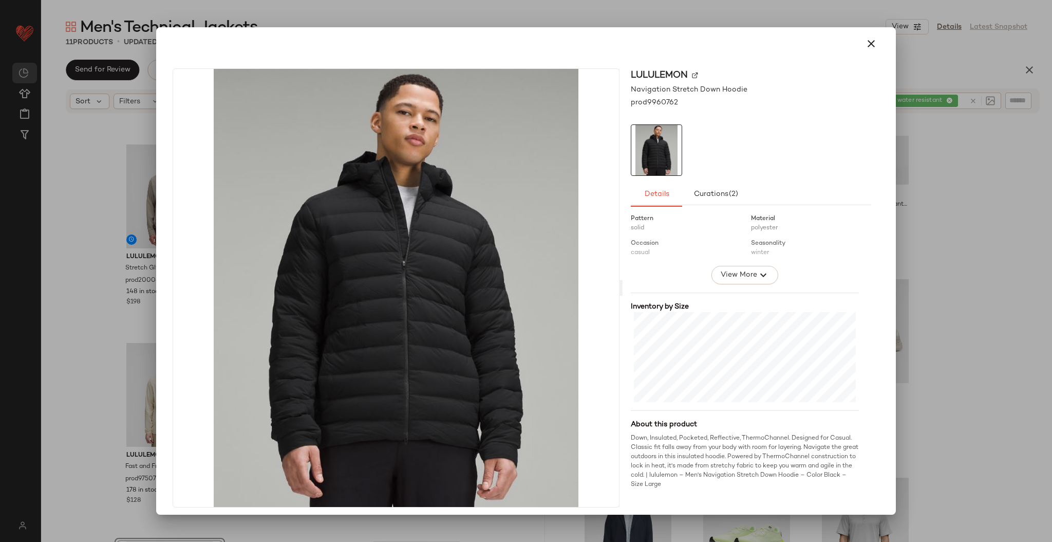
click at [525, 264] on div at bounding box center [526, 271] width 1052 height 542
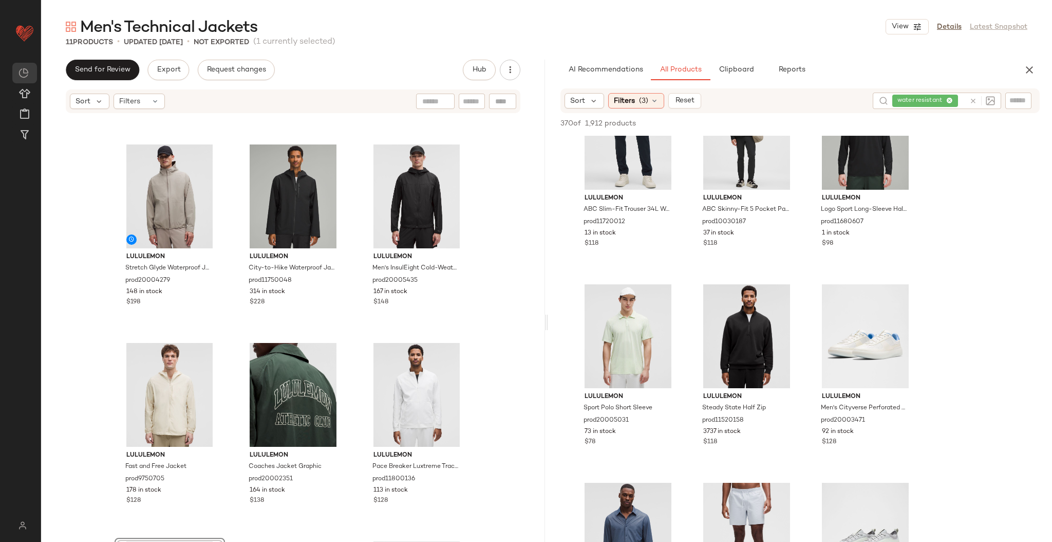
scroll to position [4439, 0]
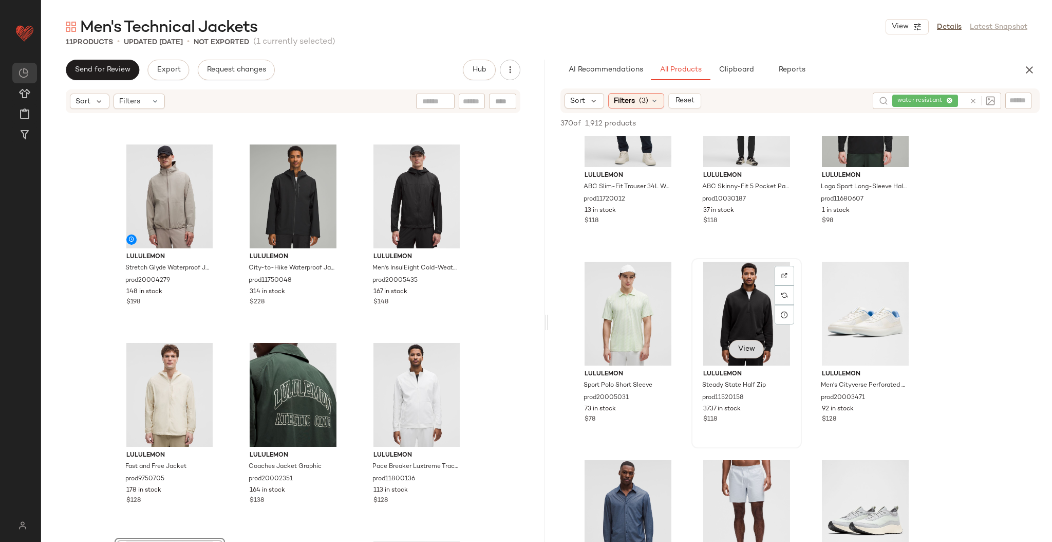
click at [525, 283] on button "View" at bounding box center [746, 349] width 35 height 18
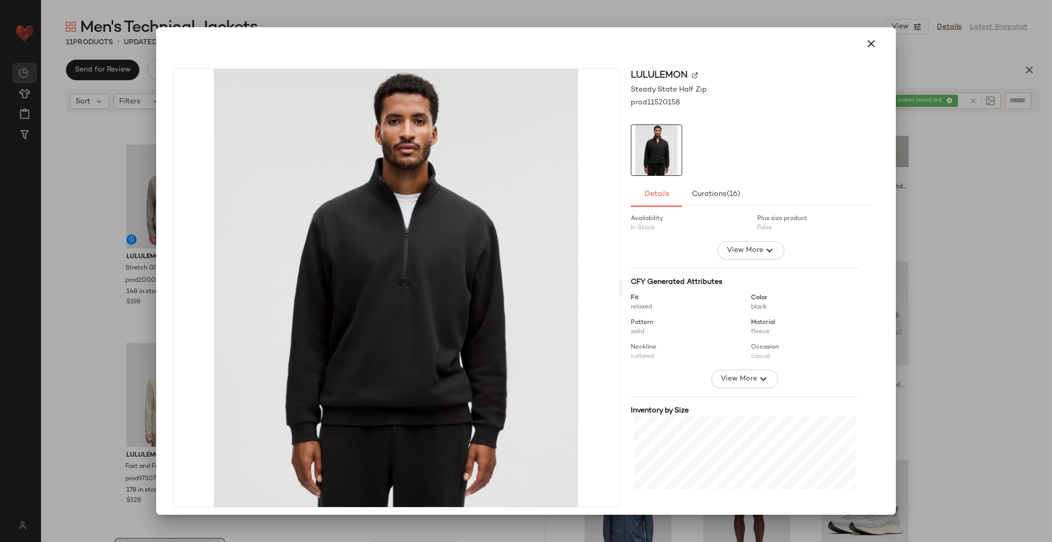
scroll to position [138, 0]
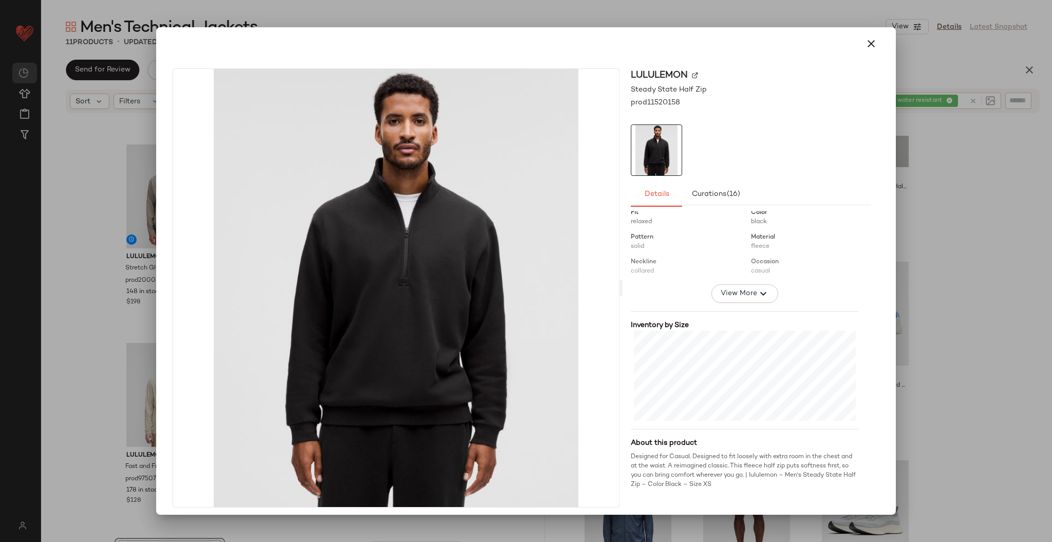
click at [525, 283] on div at bounding box center [526, 271] width 1052 height 542
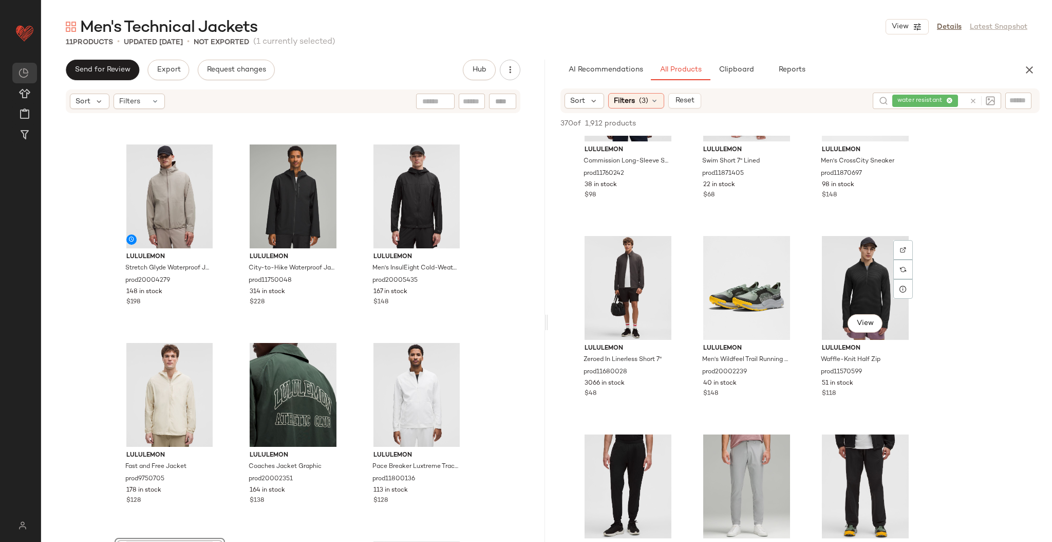
scroll to position [4863, 0]
click at [525, 283] on span "View" at bounding box center [865, 322] width 17 height 8
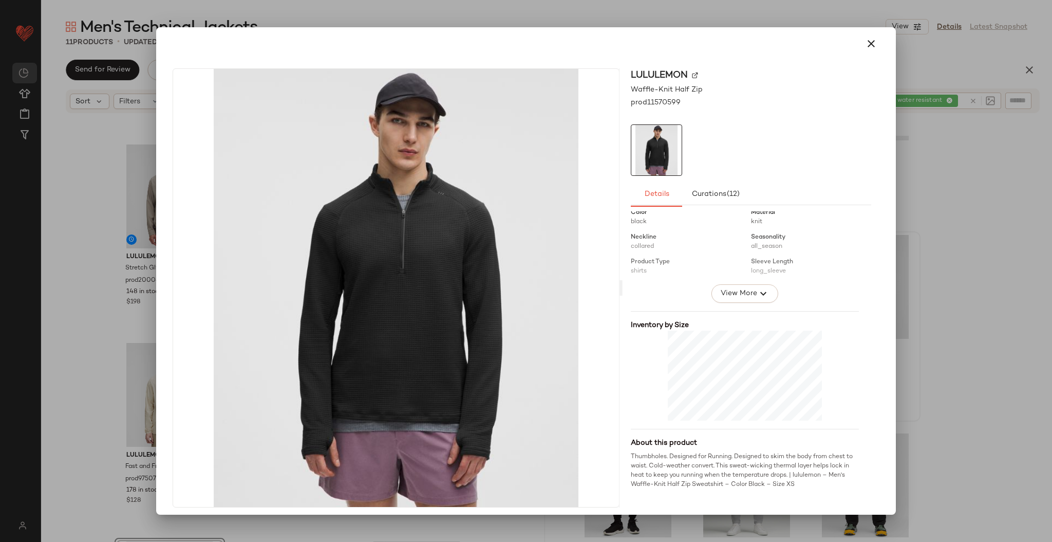
scroll to position [5, 0]
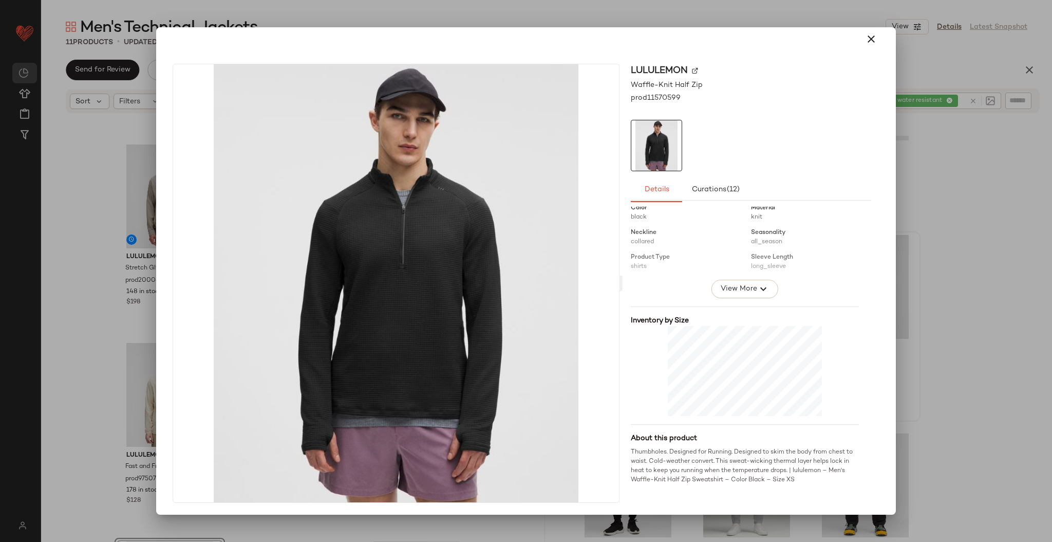
click at [525, 283] on div at bounding box center [526, 271] width 1052 height 542
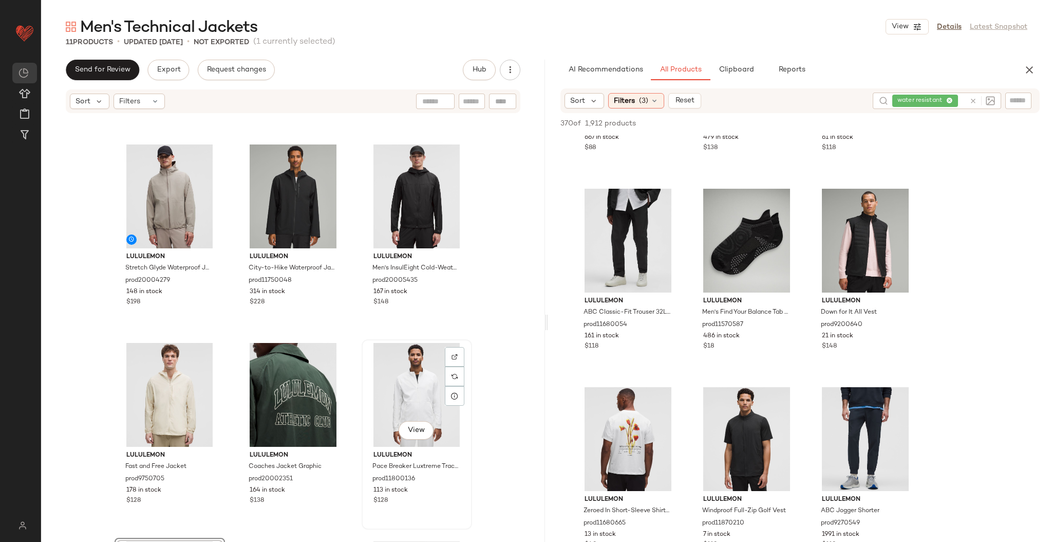
scroll to position [0, 0]
